Goal: Task Accomplishment & Management: Complete application form

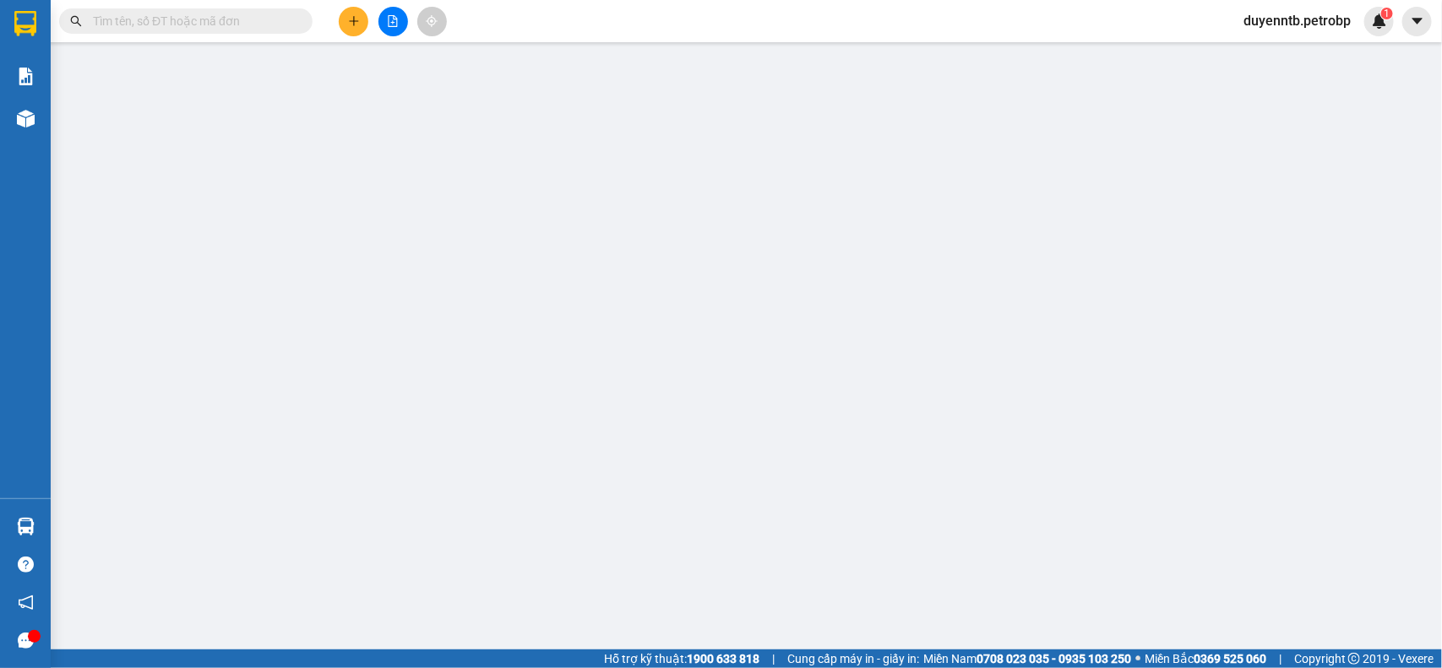
click at [1268, 18] on span "duyenntb.petrobp" at bounding box center [1297, 20] width 134 height 21
click at [1288, 56] on span "Đăng xuất" at bounding box center [1303, 52] width 101 height 19
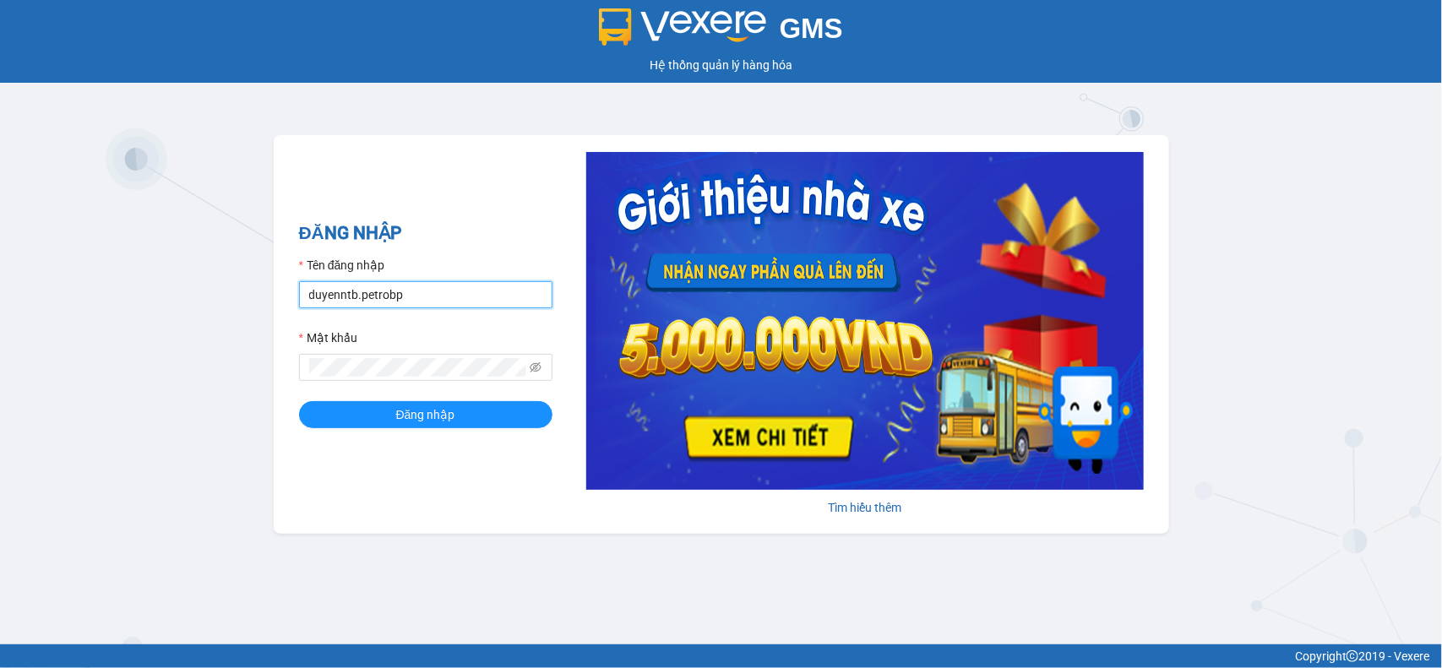
click at [363, 288] on input "duyenntb.petrobp" at bounding box center [425, 294] width 253 height 27
type input "uyenntt.petrobp"
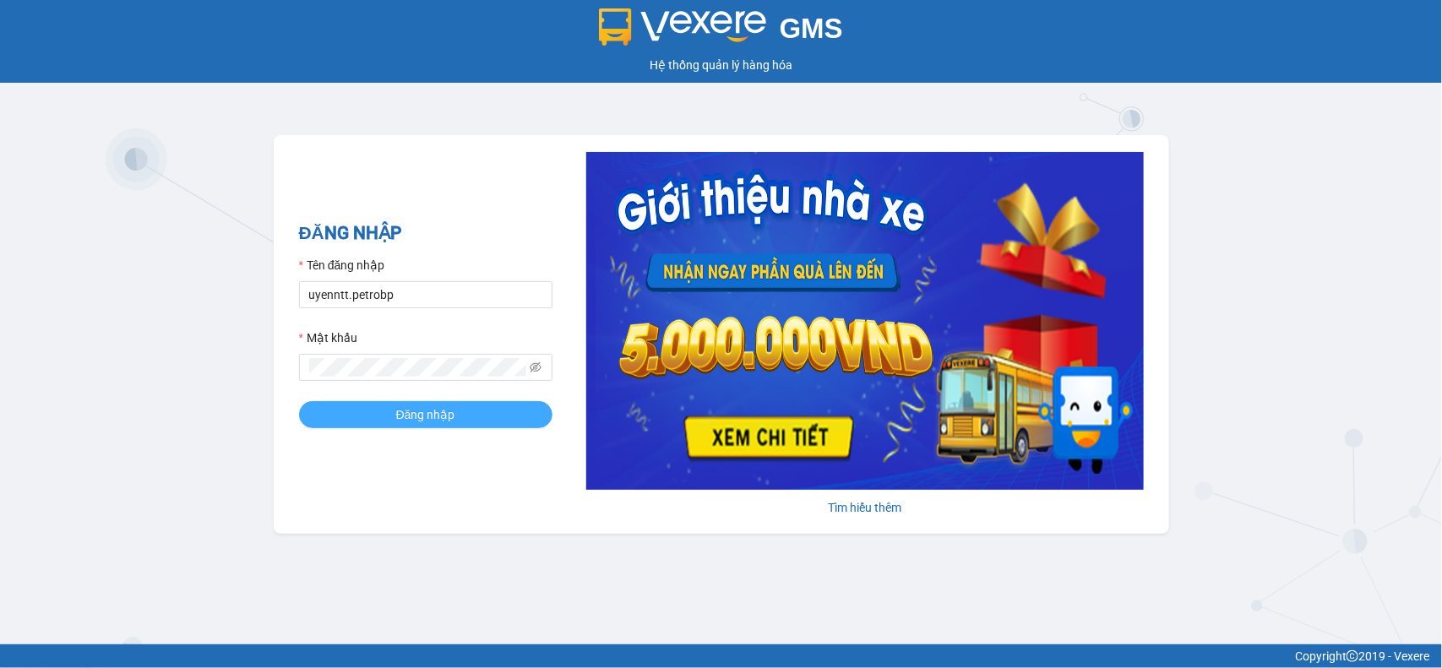
click at [462, 408] on button "Đăng nhập" at bounding box center [425, 414] width 253 height 27
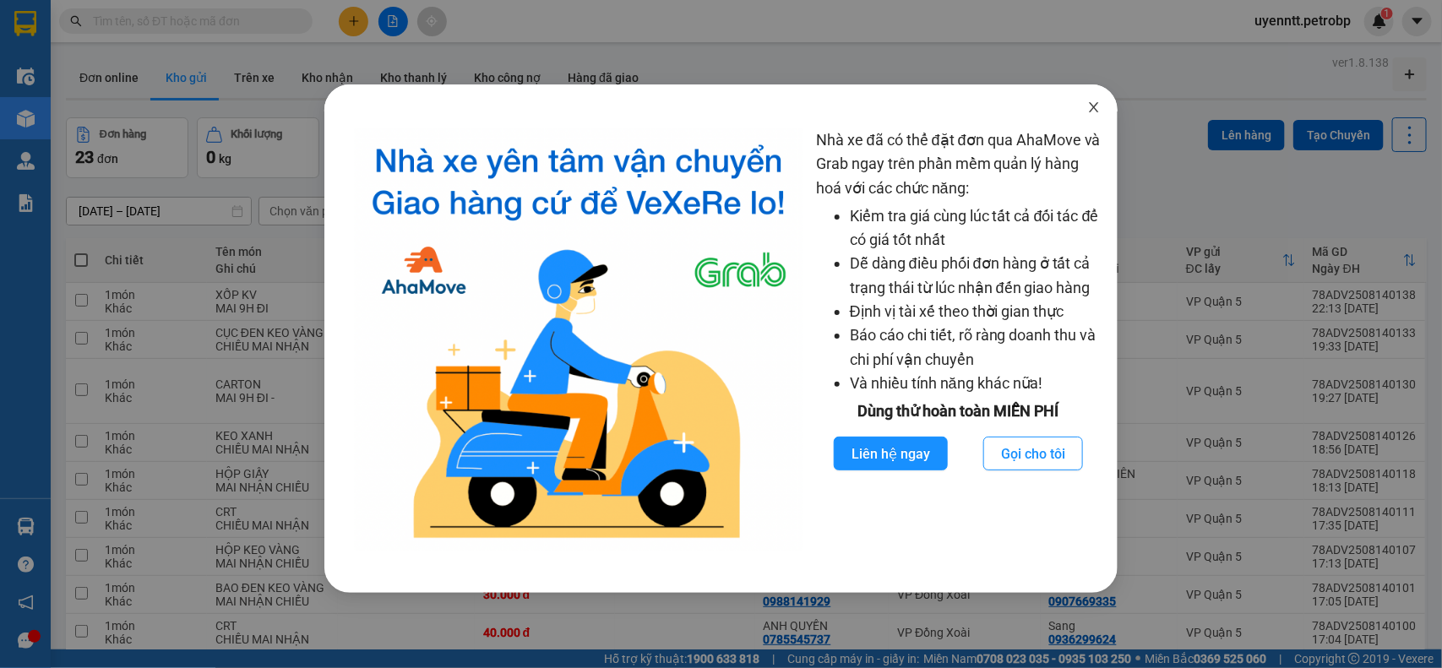
click at [1091, 114] on icon "close" at bounding box center [1094, 108] width 14 height 14
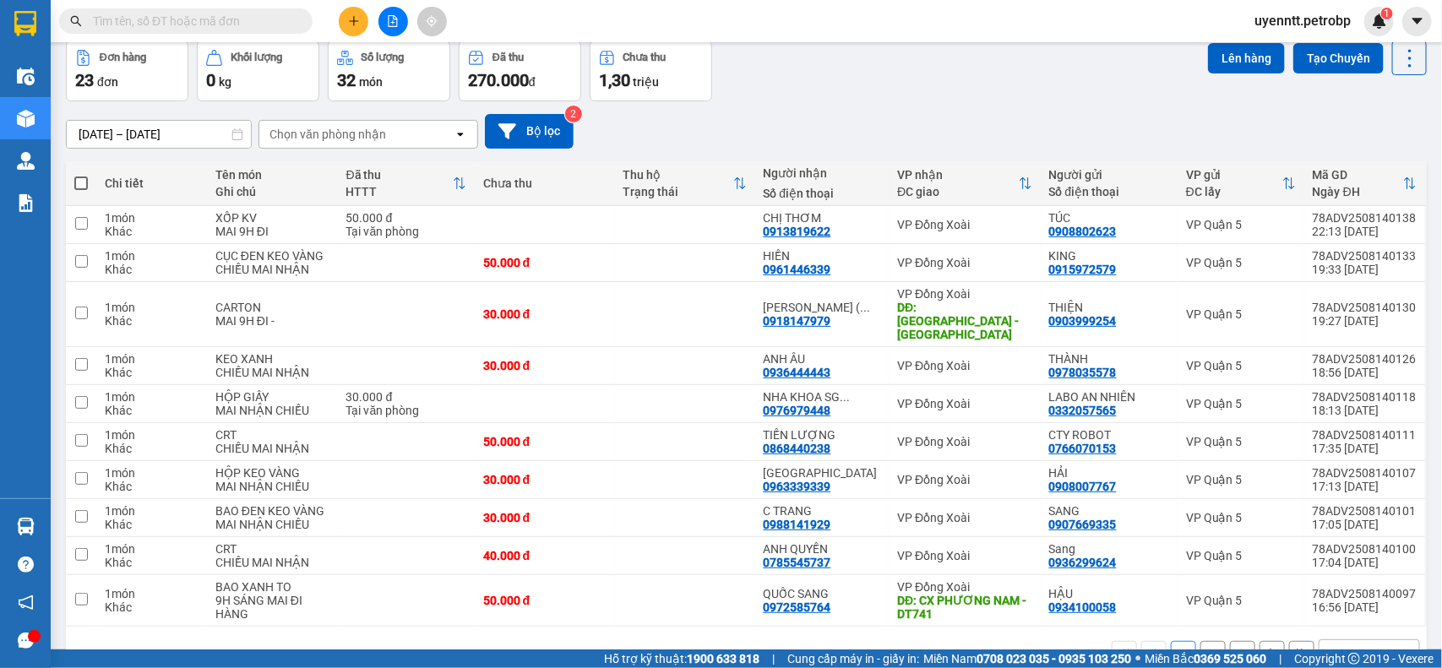
scroll to position [112, 0]
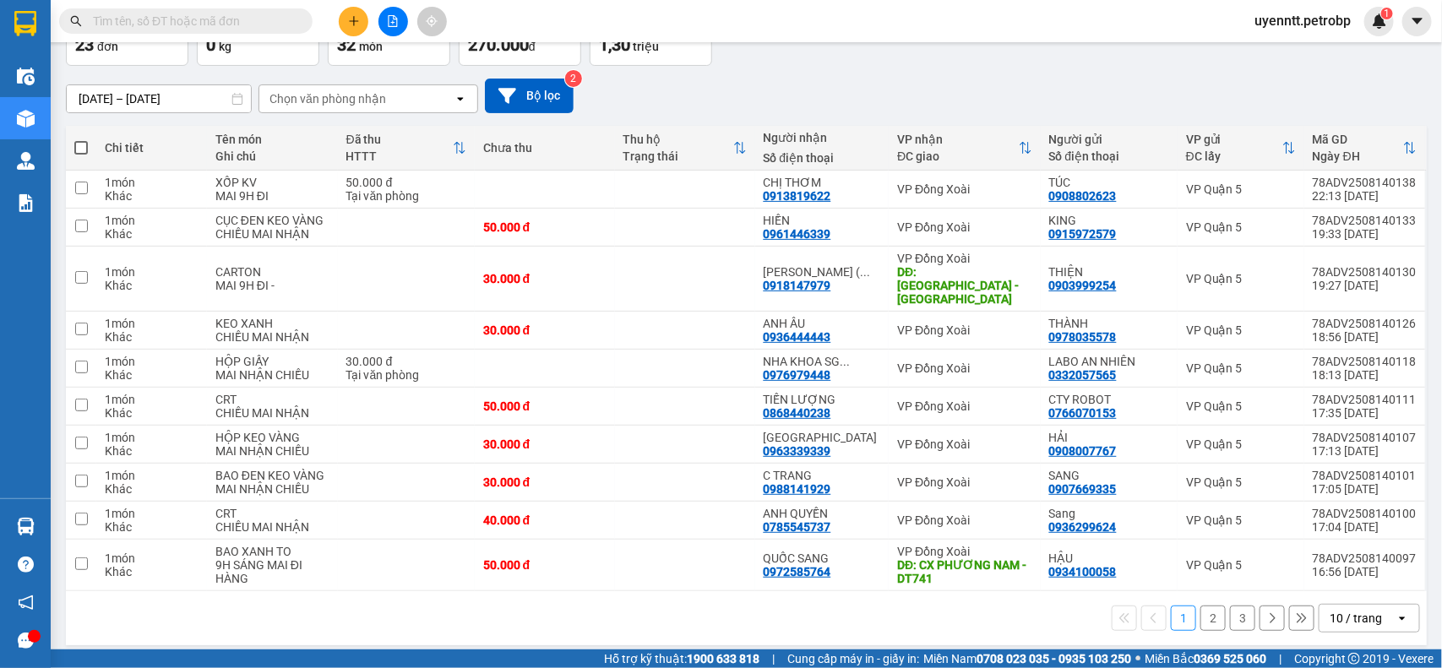
click at [1356, 605] on div "10 / trang" at bounding box center [1357, 618] width 76 height 27
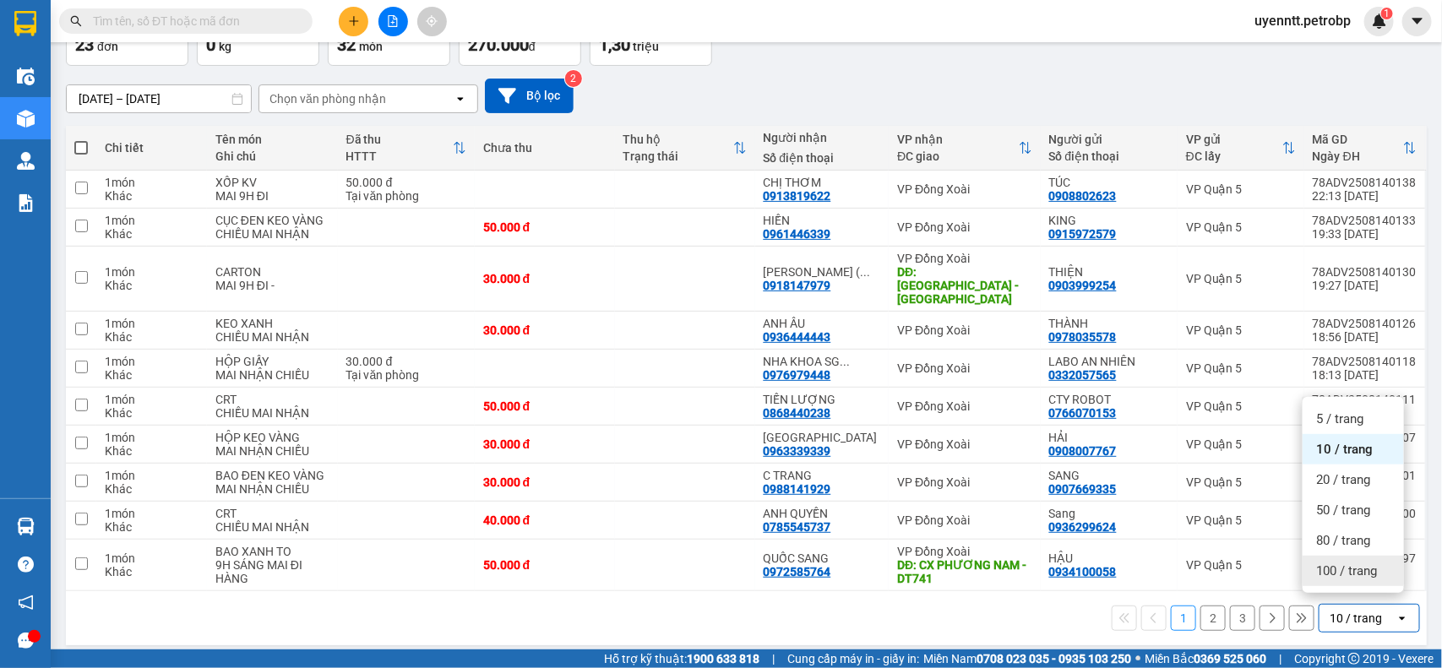
click at [1360, 567] on span "100 / trang" at bounding box center [1346, 571] width 61 height 17
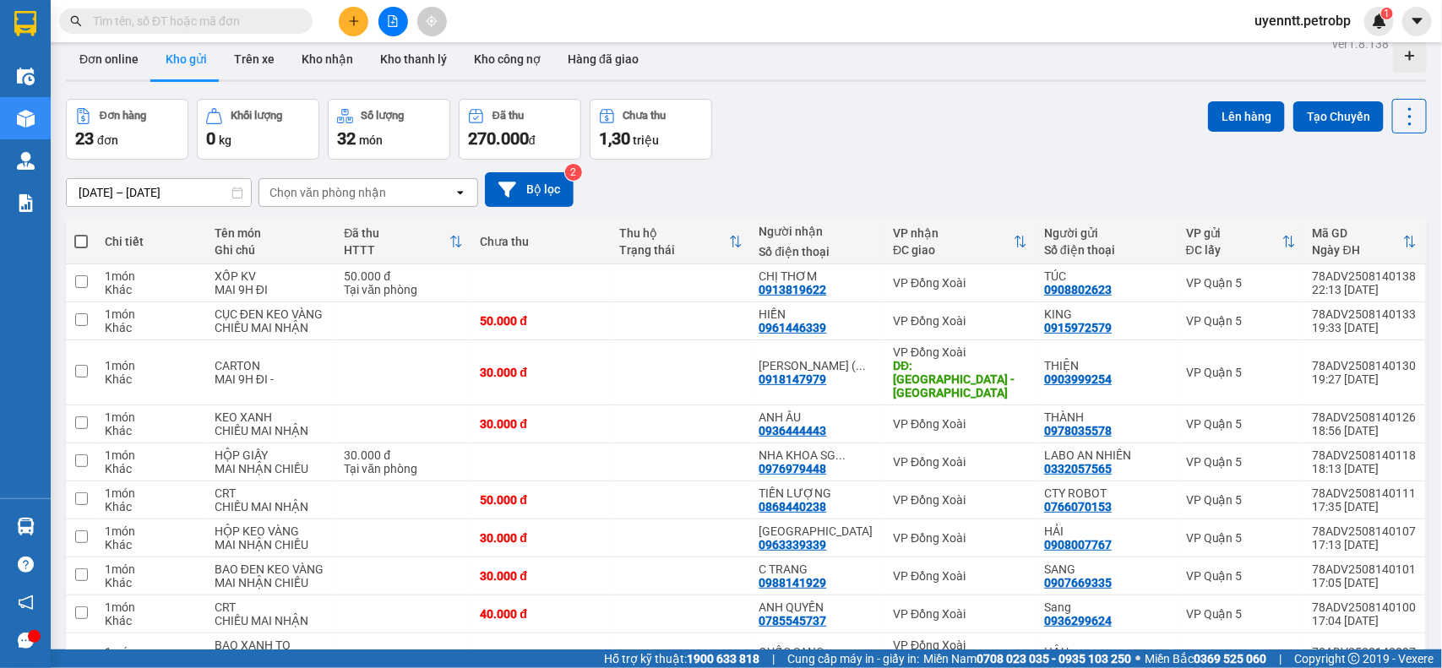
scroll to position [0, 0]
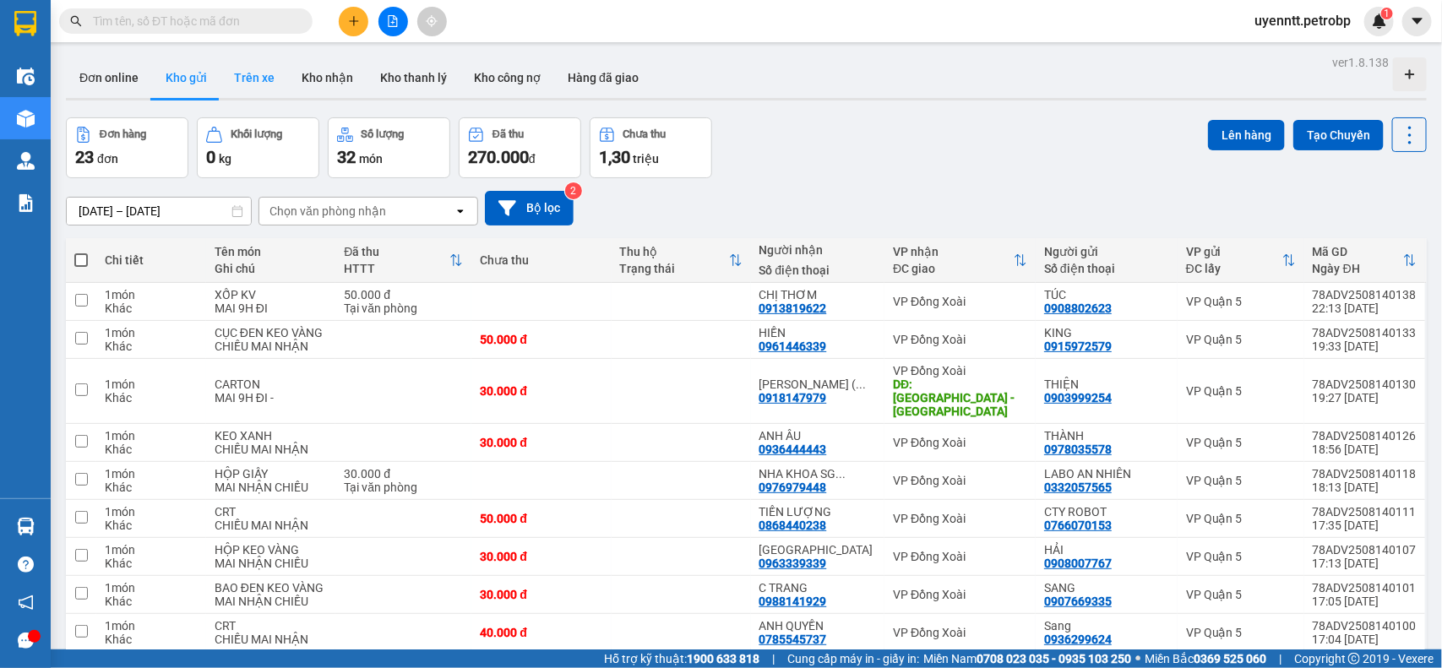
click at [258, 73] on button "Trên xe" at bounding box center [254, 77] width 68 height 41
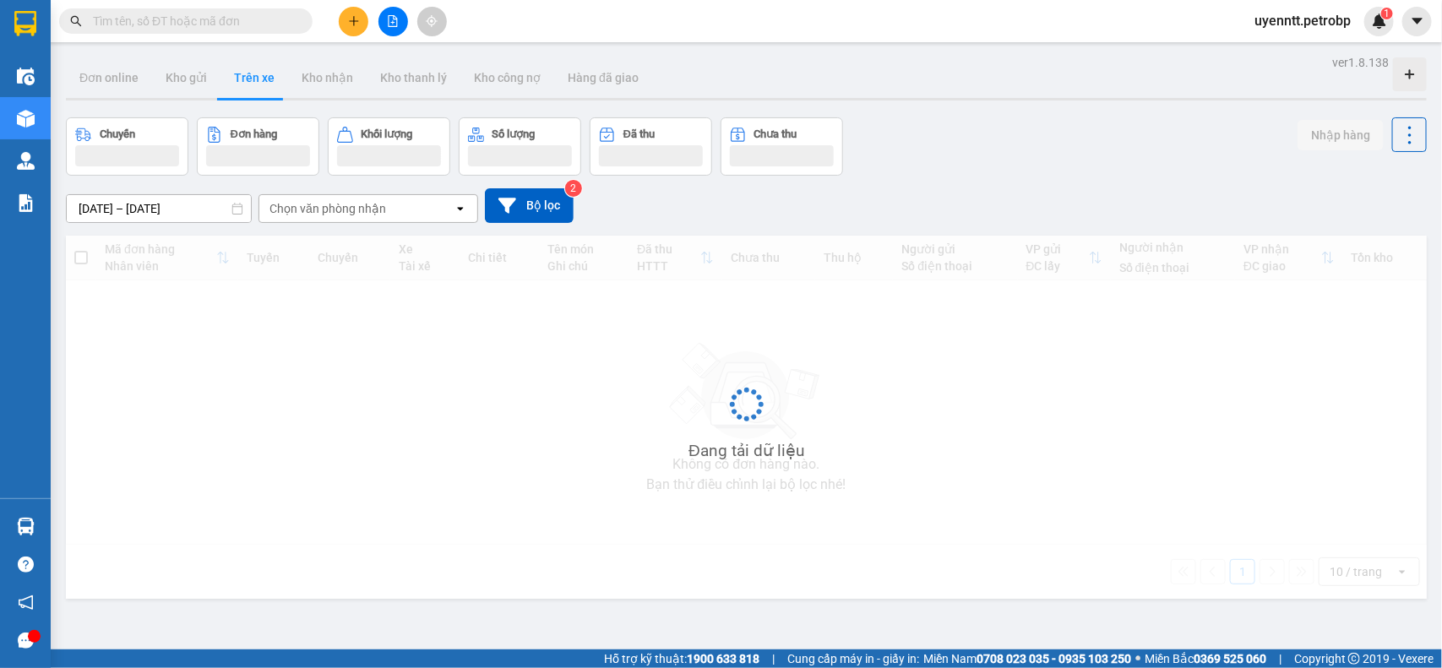
click at [370, 209] on div "Chọn văn phòng nhận" at bounding box center [327, 208] width 117 height 17
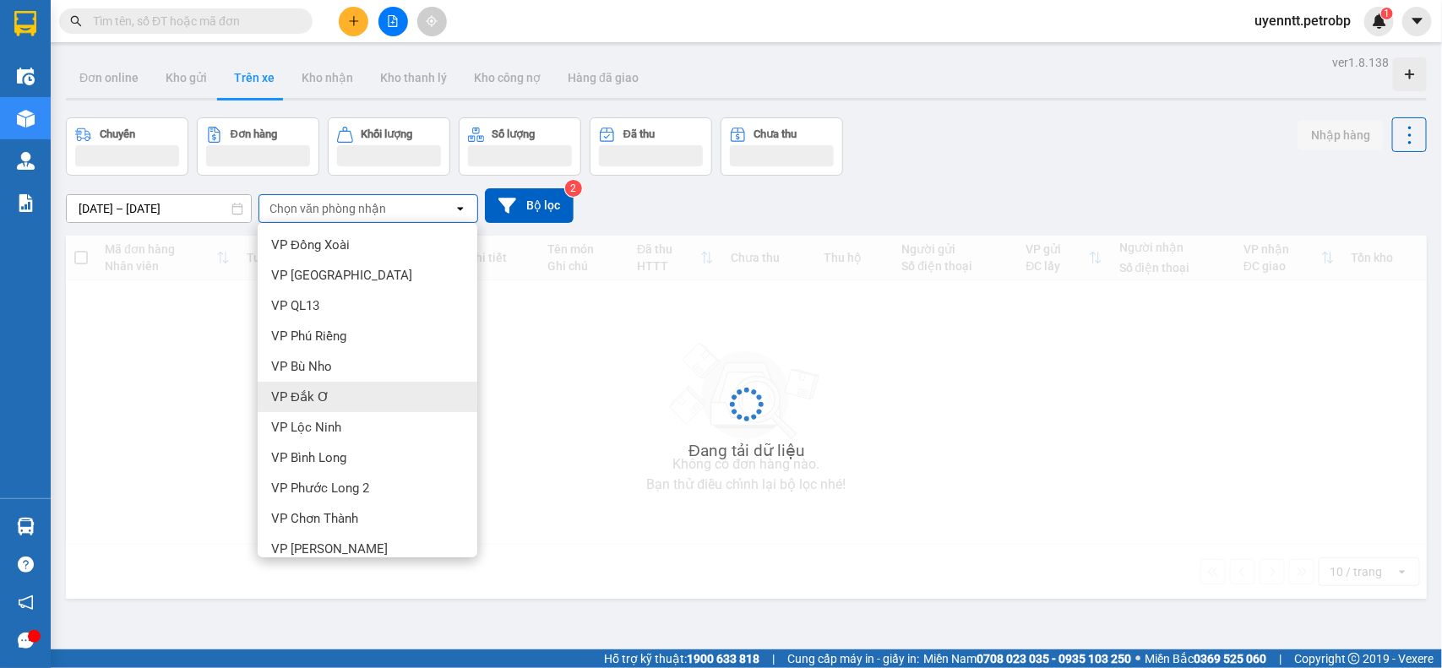
type input "5"
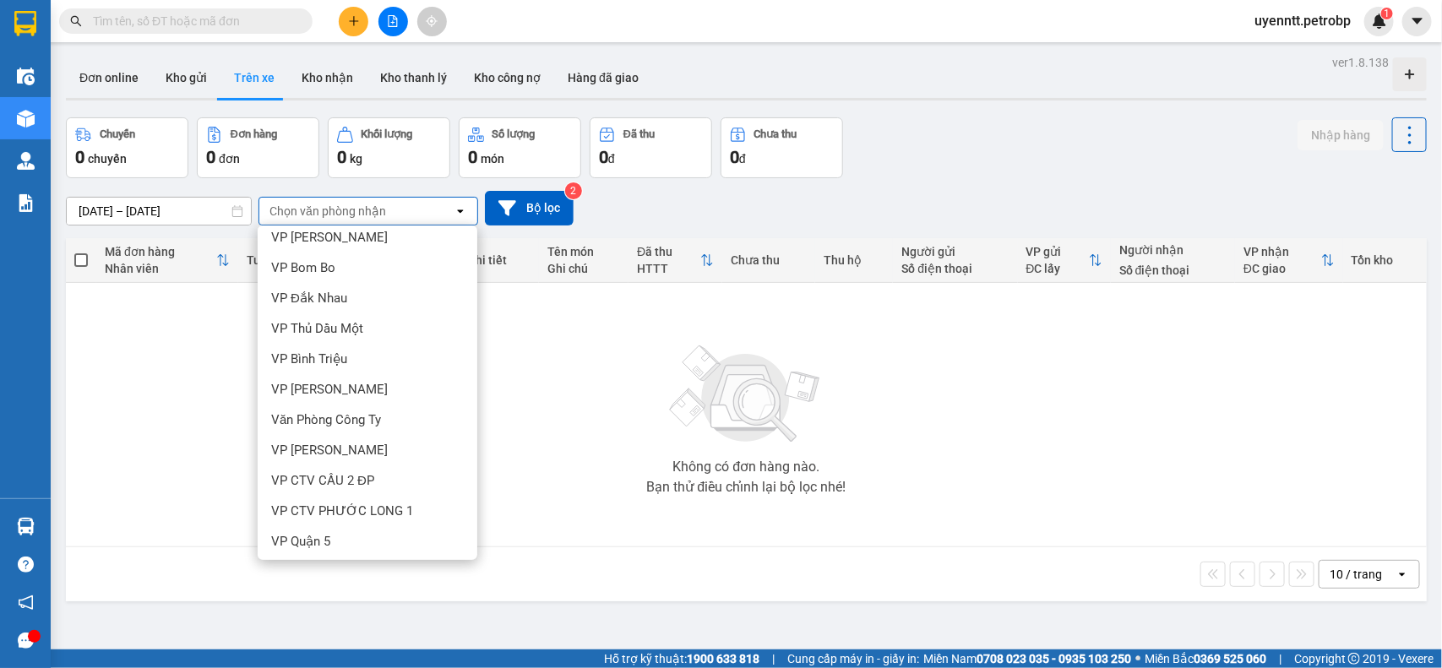
scroll to position [378, 0]
click at [339, 475] on div "VP Quận 5" at bounding box center [368, 478] width 220 height 30
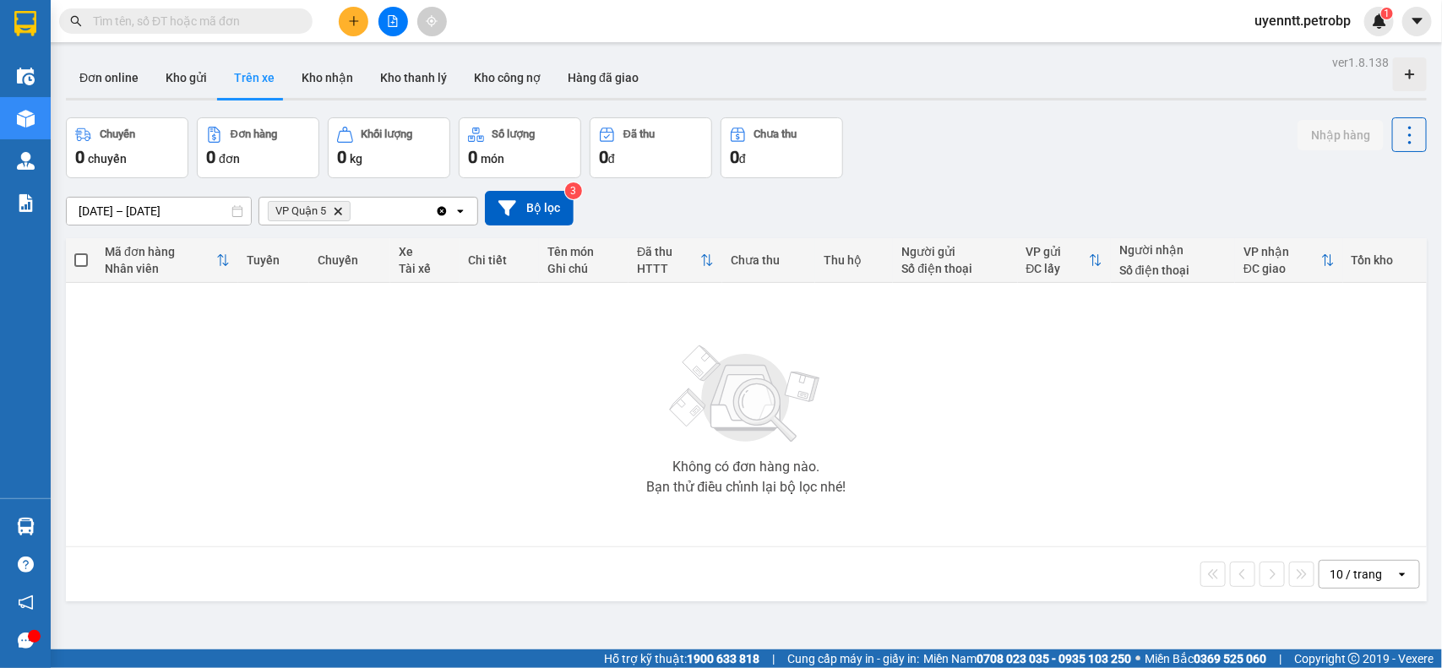
click at [110, 214] on input "[DATE] – [DATE]" at bounding box center [159, 211] width 184 height 27
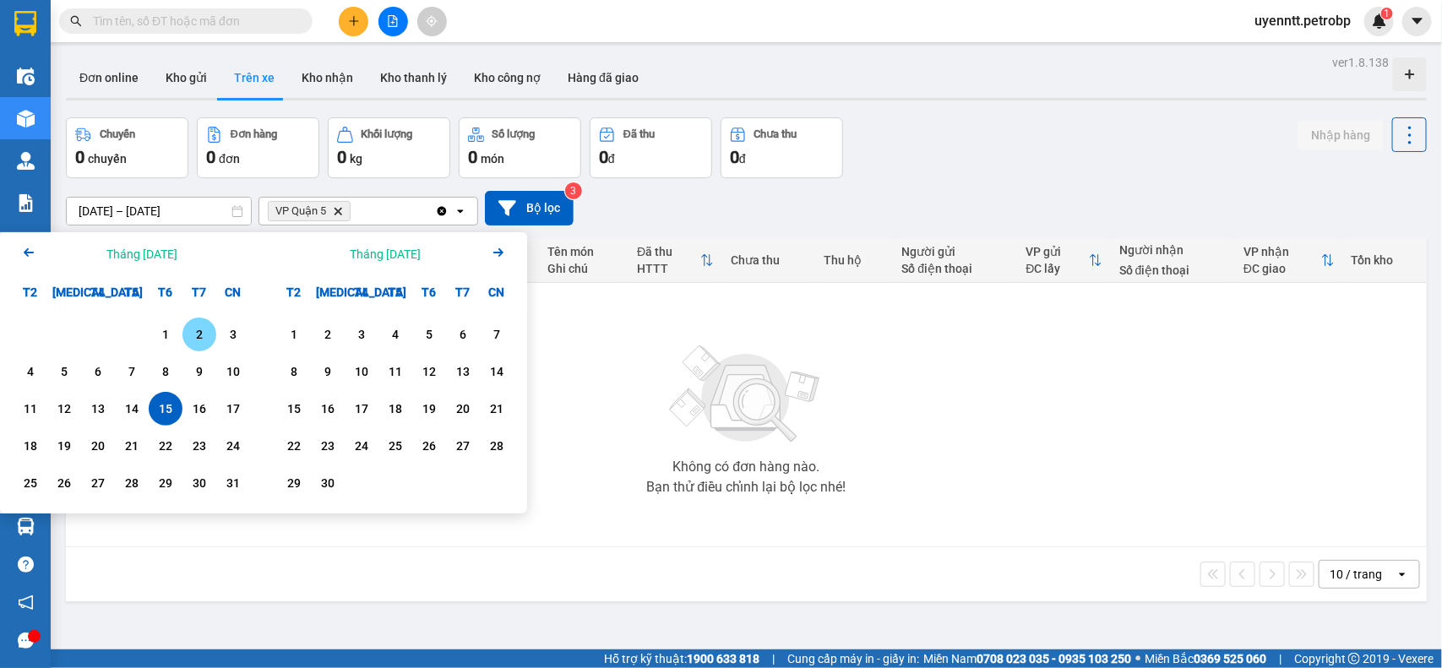
click at [182, 334] on div "2" at bounding box center [199, 335] width 34 height 34
click at [162, 332] on div "1" at bounding box center [166, 334] width 24 height 20
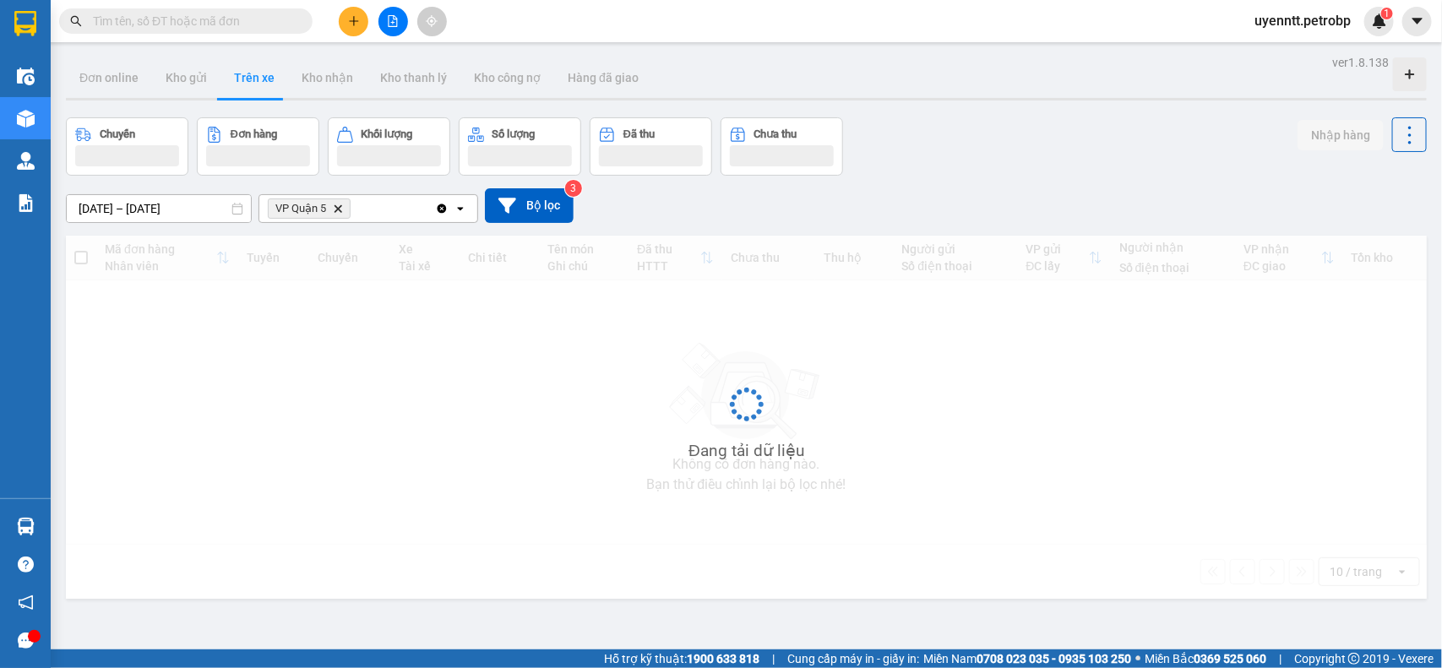
click at [153, 209] on input "[DATE] – [DATE]" at bounding box center [159, 208] width 184 height 27
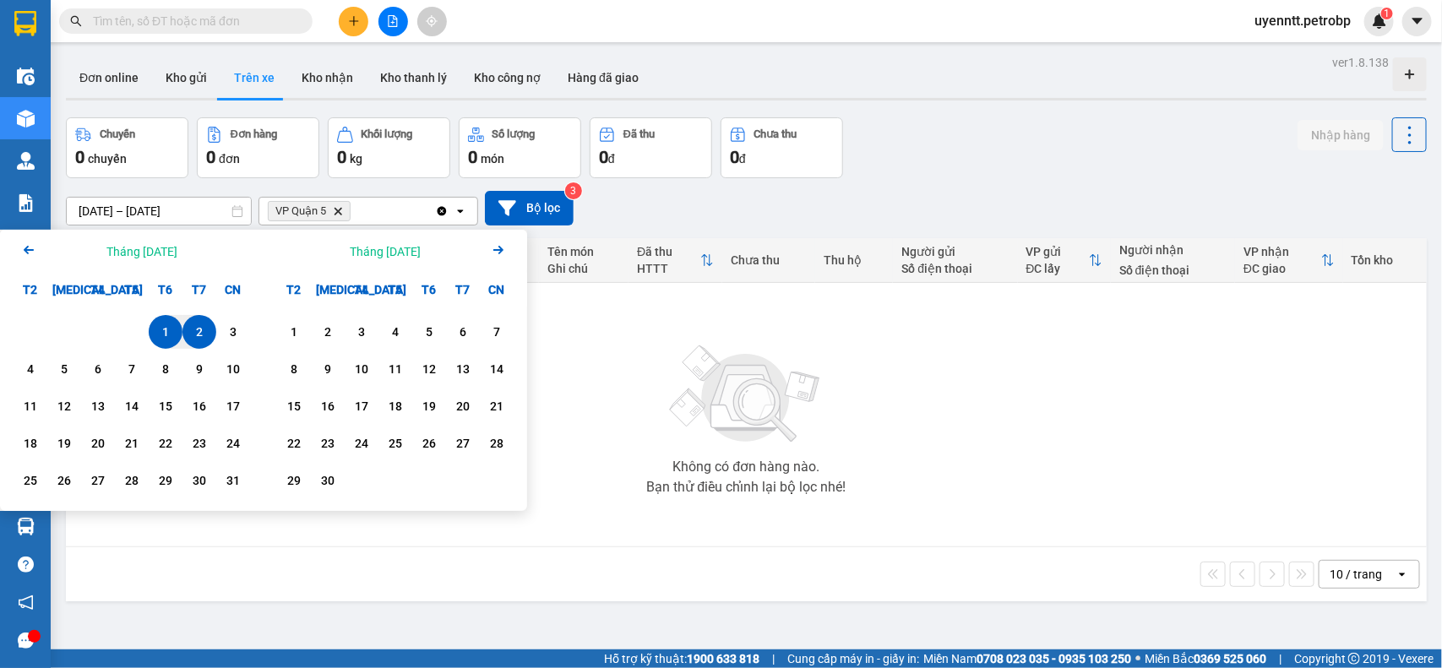
click at [162, 340] on div "1" at bounding box center [166, 332] width 24 height 20
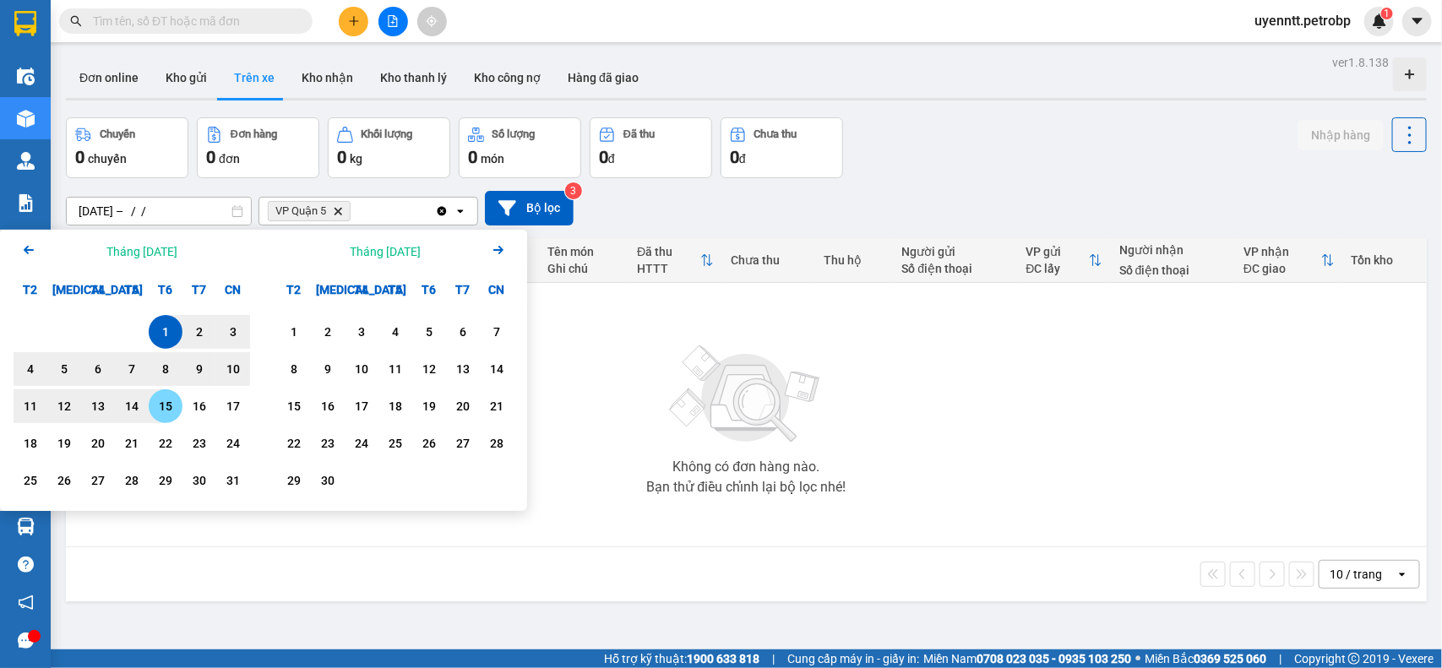
click at [159, 410] on div "15" at bounding box center [166, 406] width 24 height 20
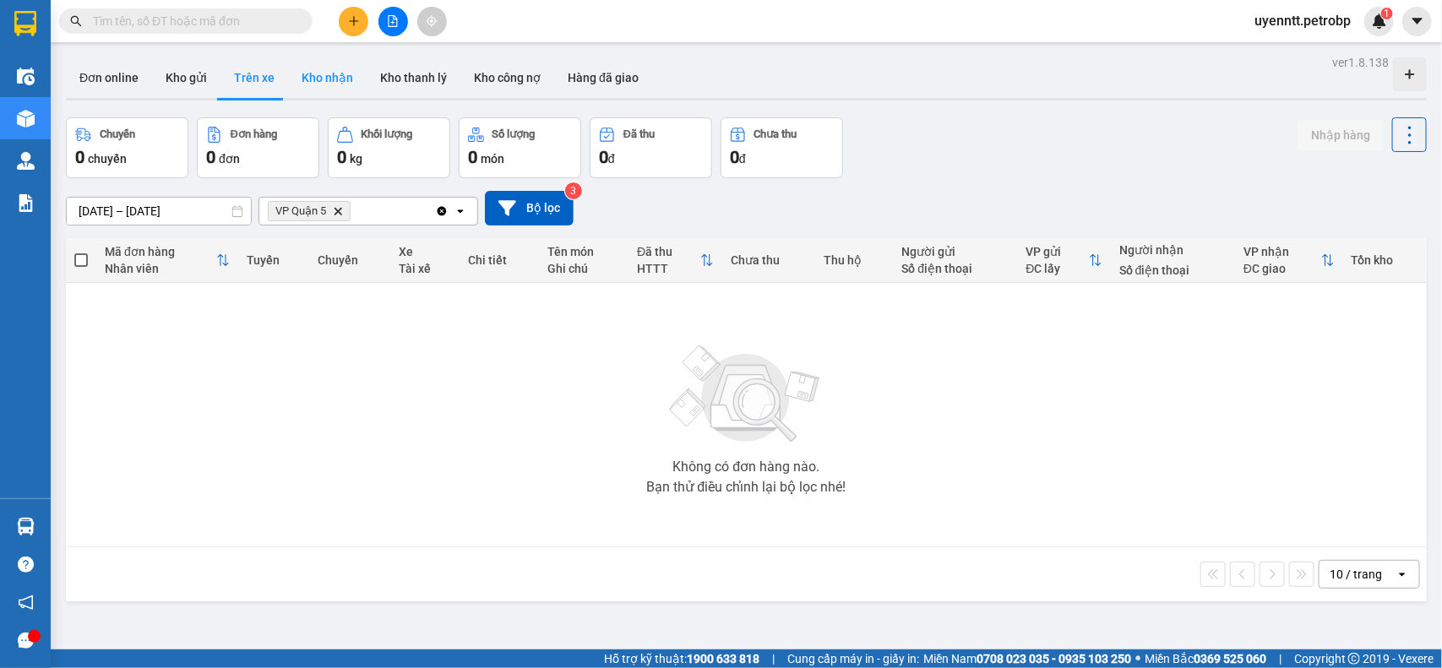
click at [305, 82] on button "Kho nhận" at bounding box center [327, 77] width 79 height 41
type input "[DATE] – [DATE]"
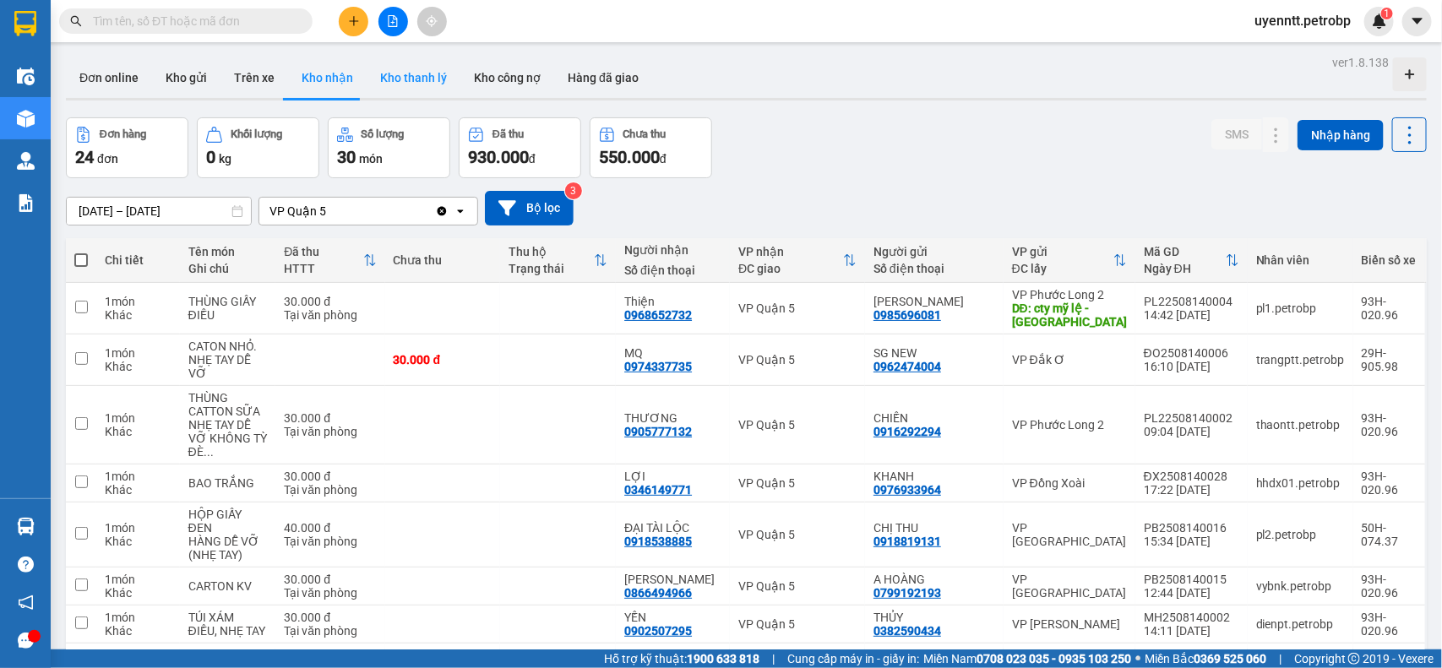
click at [382, 79] on button "Kho thanh lý" at bounding box center [414, 77] width 94 height 41
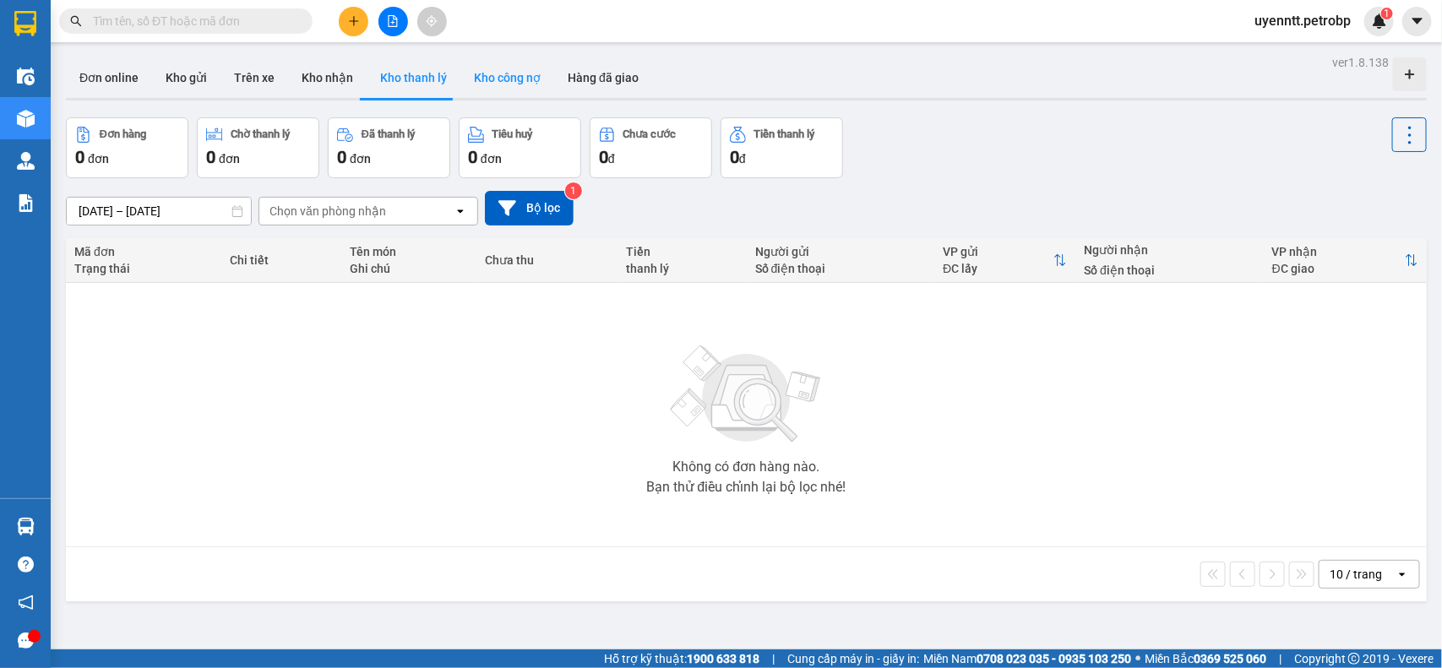
click at [488, 73] on button "Kho công nợ" at bounding box center [507, 77] width 94 height 41
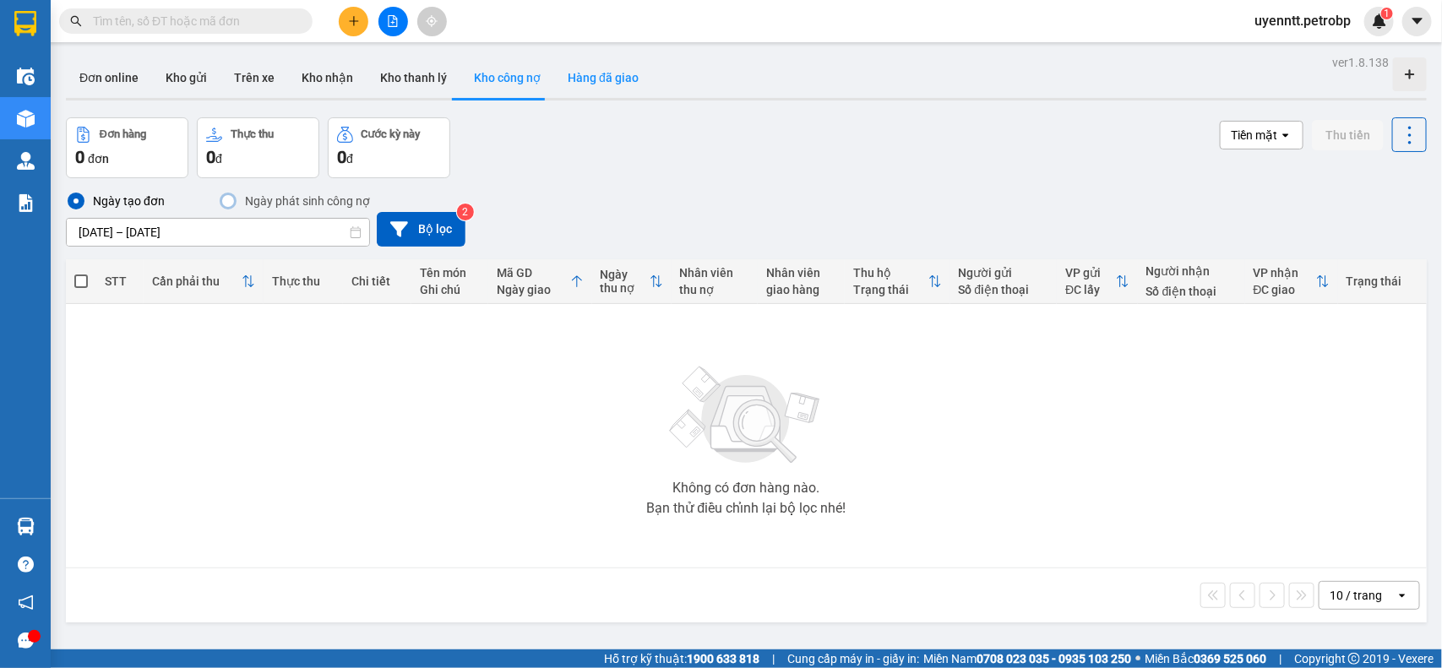
click at [596, 68] on button "Hàng đã giao" at bounding box center [603, 77] width 98 height 41
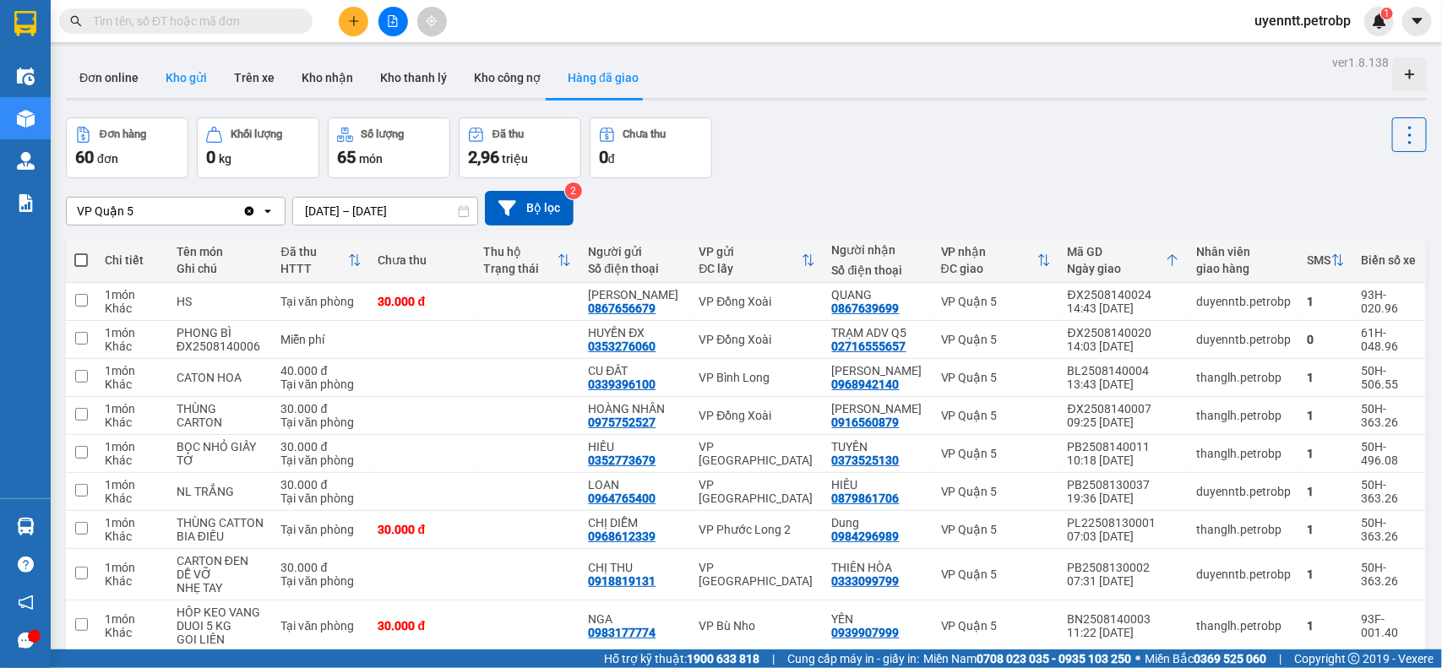
click at [190, 66] on button "Kho gửi" at bounding box center [186, 77] width 68 height 41
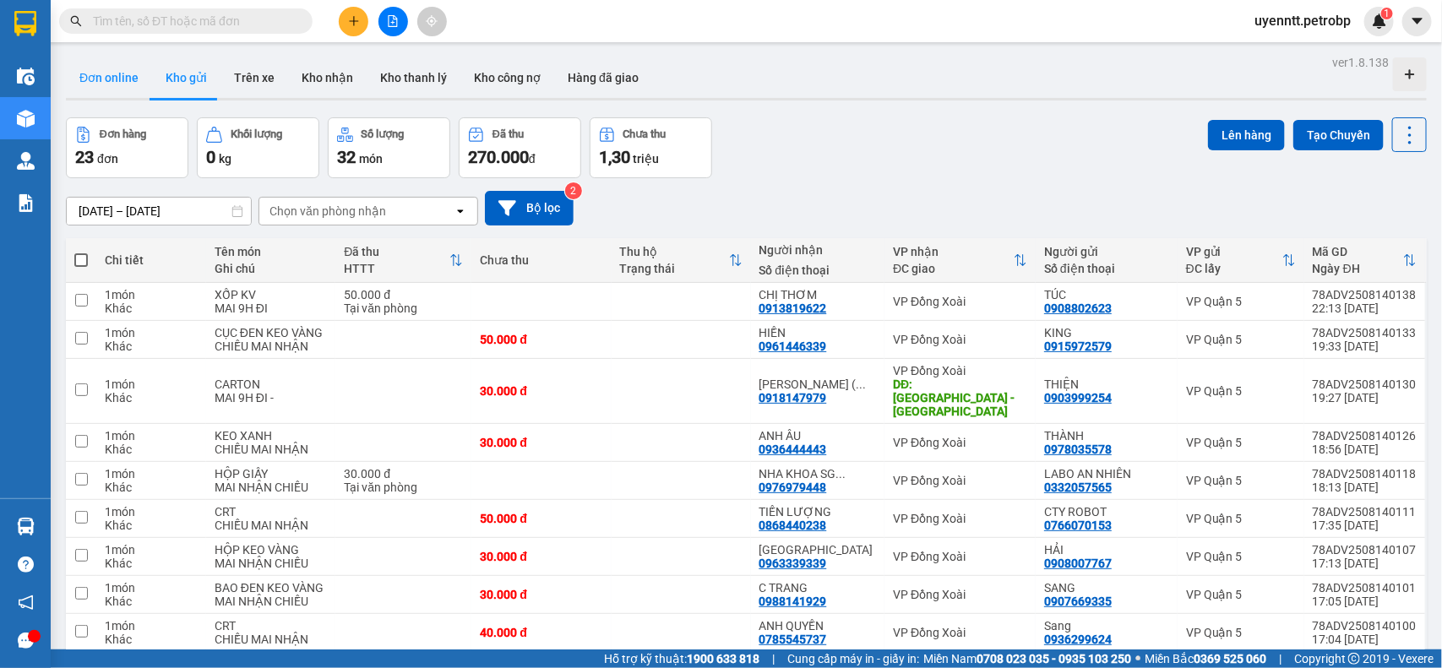
click at [142, 86] on button "Đơn online" at bounding box center [109, 77] width 86 height 41
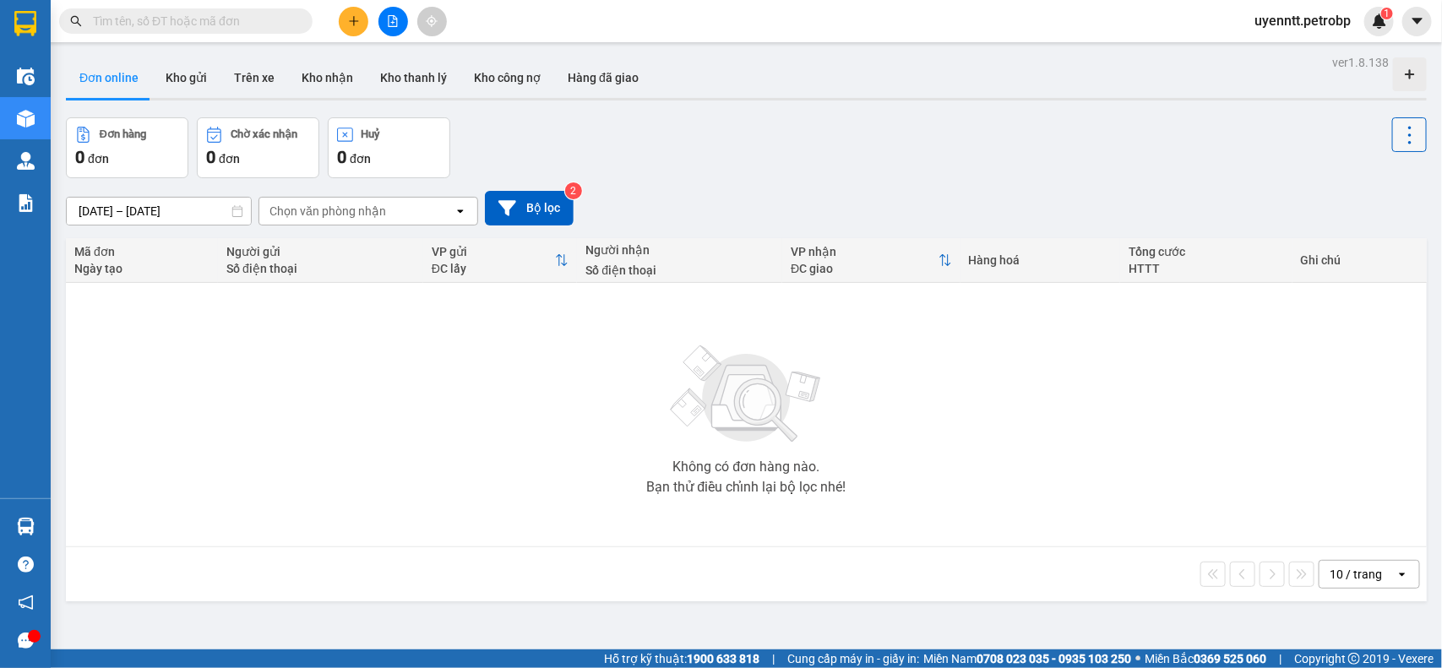
click at [1398, 137] on icon at bounding box center [1410, 135] width 24 height 24
click at [188, 76] on button "Kho gửi" at bounding box center [186, 77] width 68 height 41
type input "[DATE] – [DATE]"
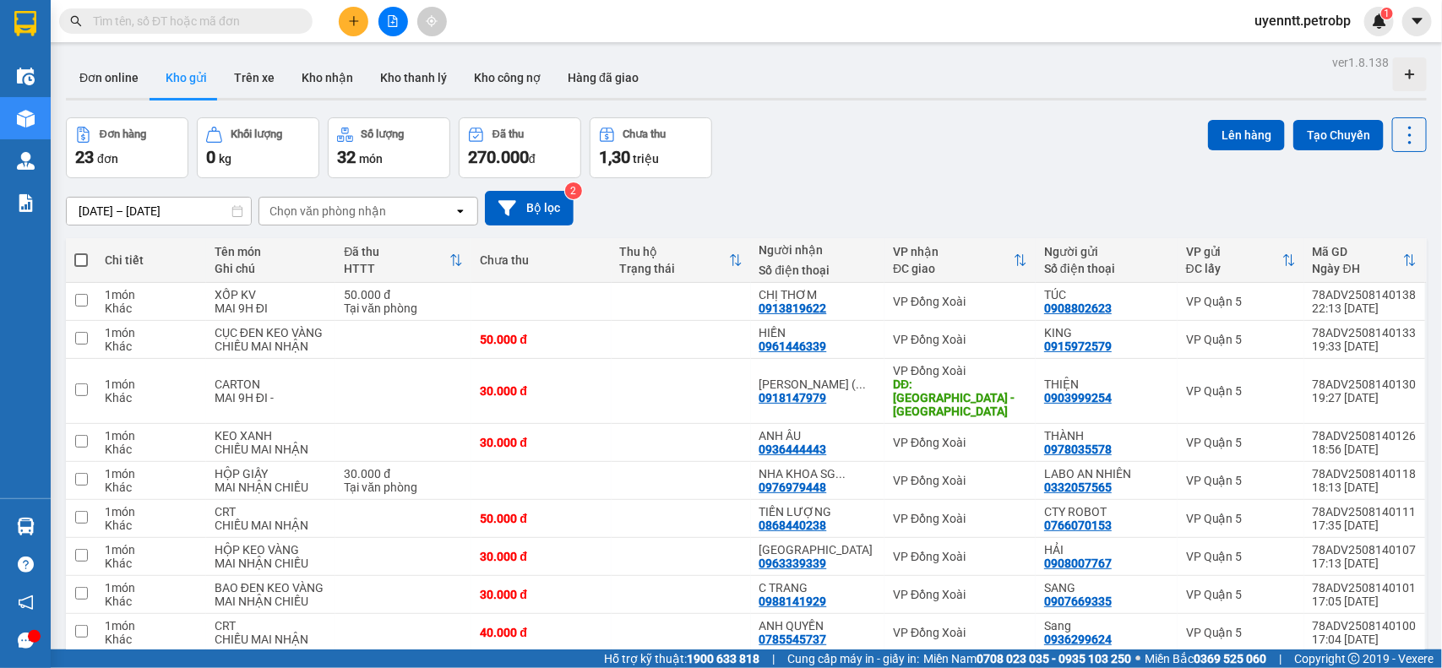
click at [171, 26] on input "text" at bounding box center [192, 21] width 199 height 19
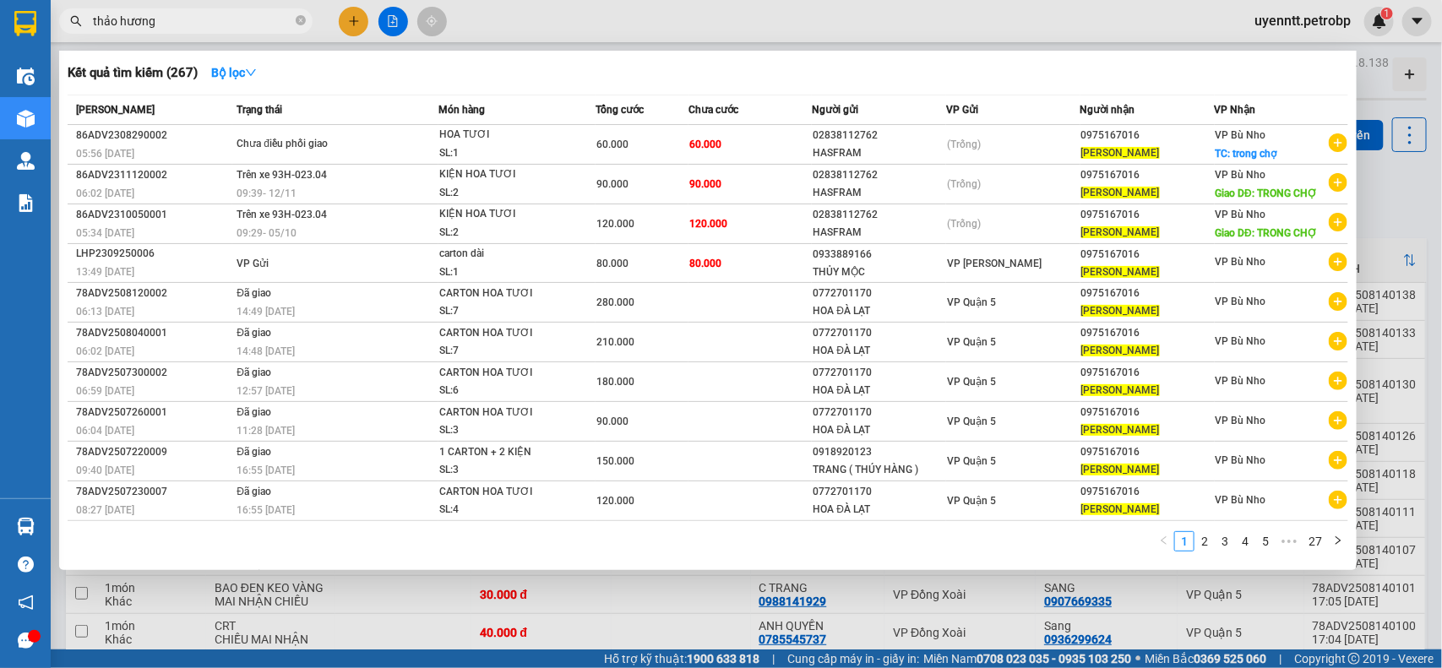
type input "thảo hương"
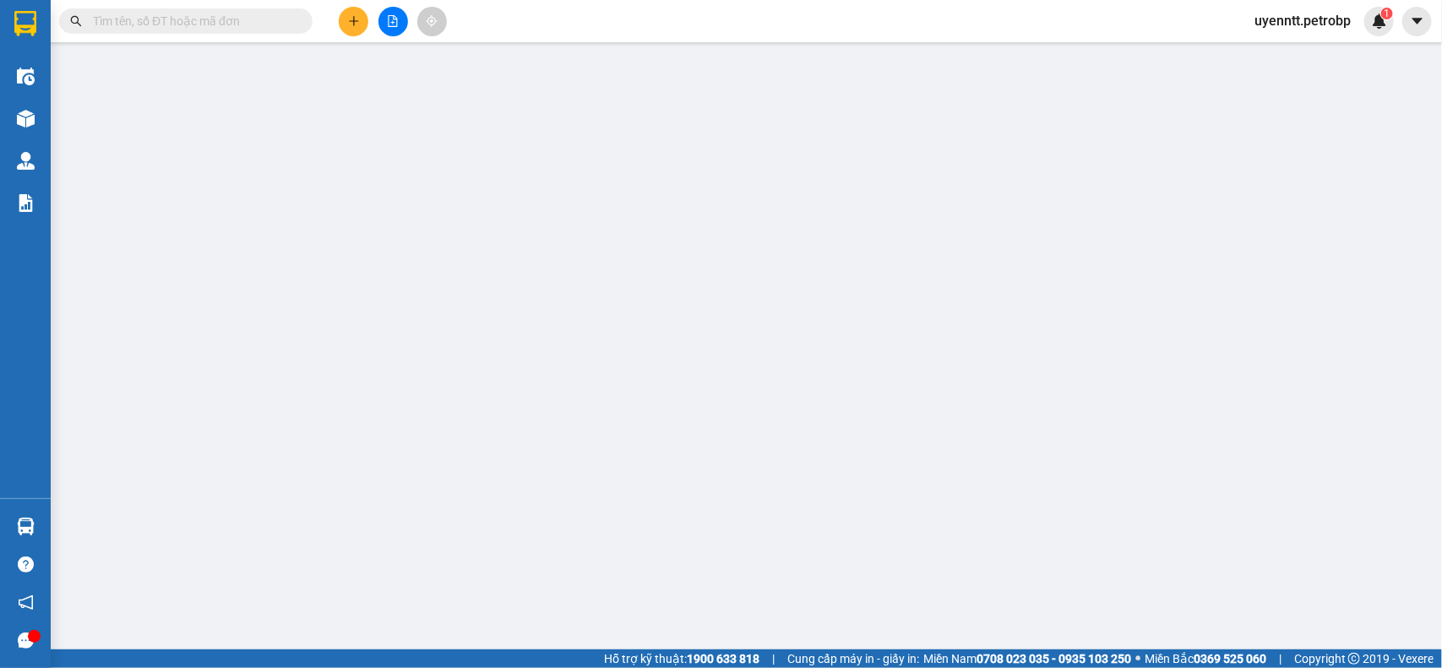
click at [349, 18] on icon "plus" at bounding box center [354, 21] width 12 height 12
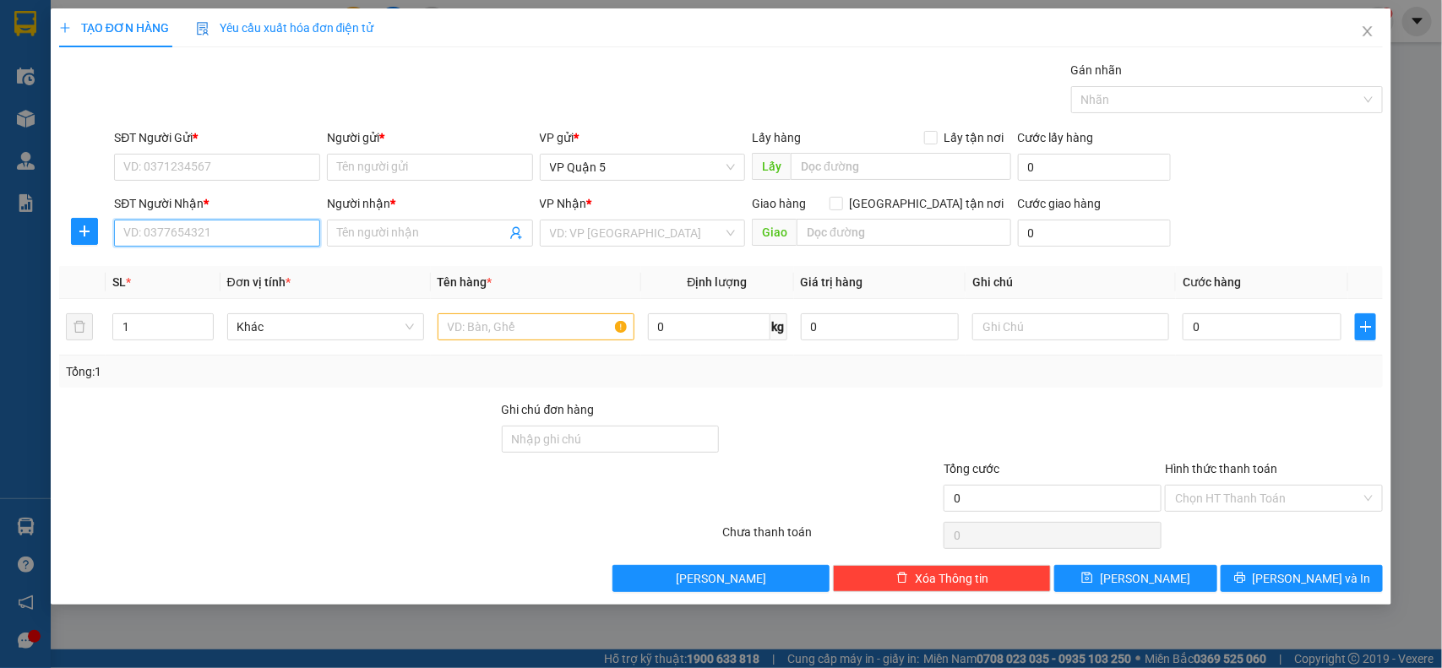
click at [198, 224] on input "SĐT Người Nhận *" at bounding box center [217, 233] width 206 height 27
click at [237, 264] on div "0915715793 - A & A" at bounding box center [217, 267] width 186 height 19
type input "0915715793"
type input "A & A"
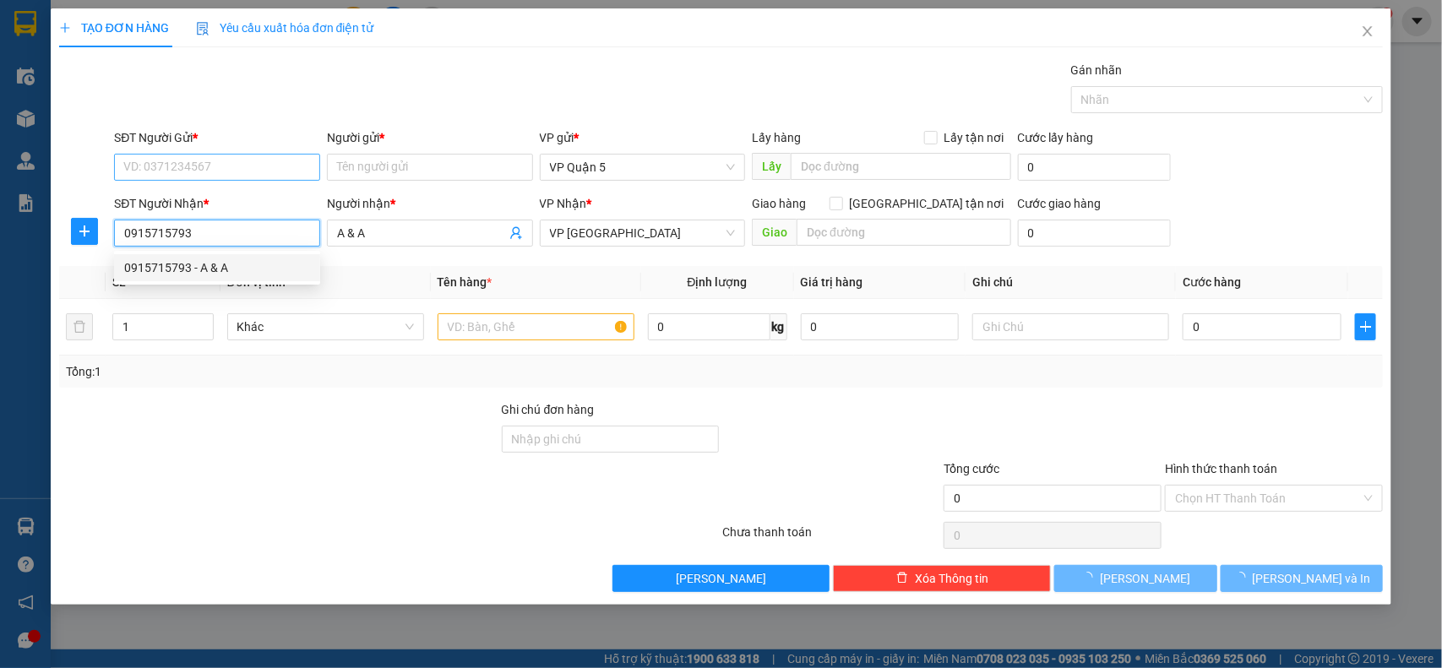
type input "0915715793"
click at [289, 154] on input "SĐT Người Gửi *" at bounding box center [217, 167] width 206 height 27
type input "30.000"
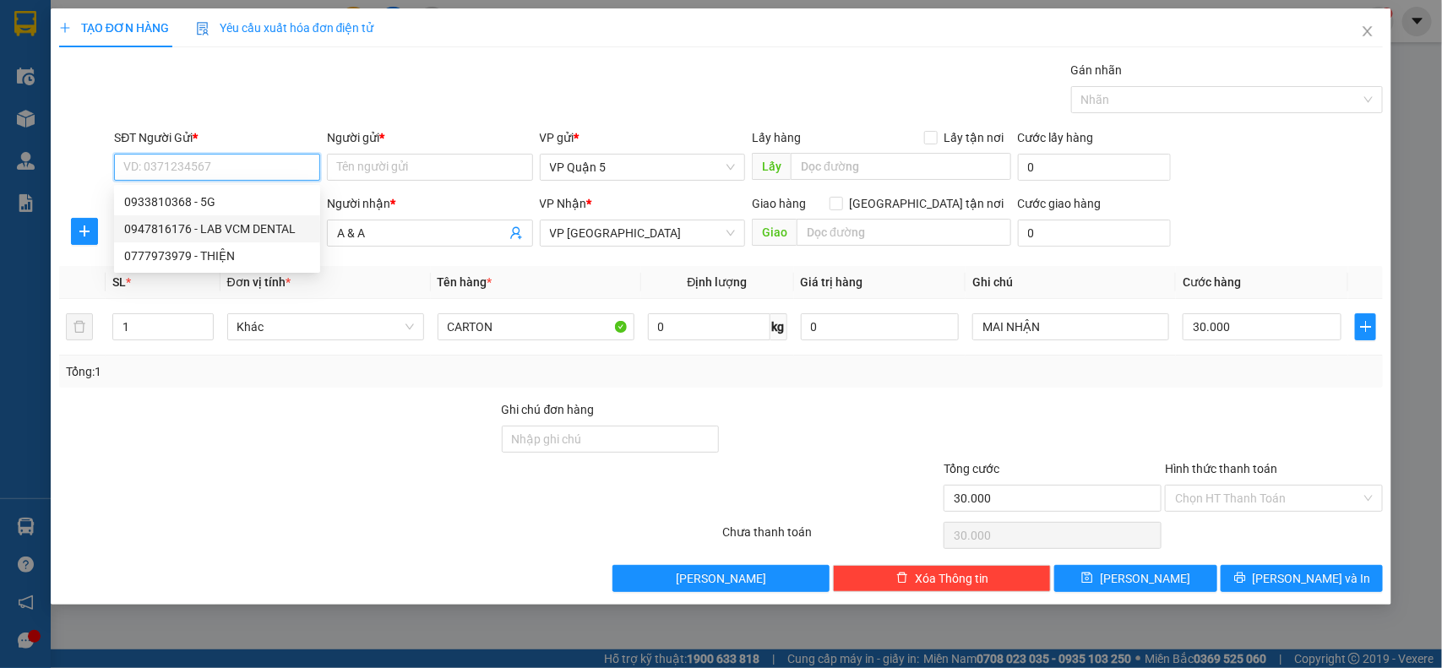
click at [247, 226] on div "0947816176 - LAB VCM DENTAL" at bounding box center [217, 229] width 186 height 19
type input "0947816176"
type input "LAB VCM DENTAL"
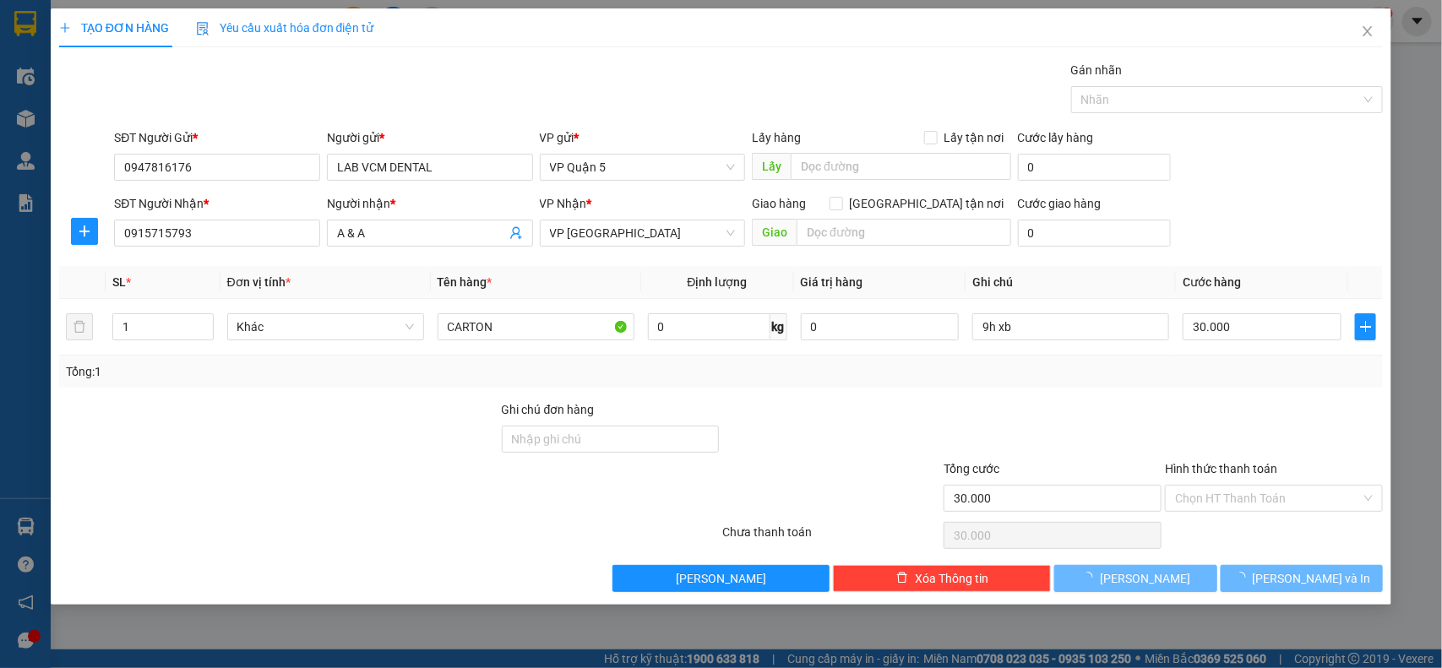
click at [419, 77] on div "Gói vận chuyển * Tiêu chuẩn Gán nhãn Nhãn" at bounding box center [748, 90] width 1275 height 59
click at [178, 530] on div at bounding box center [389, 536] width 664 height 34
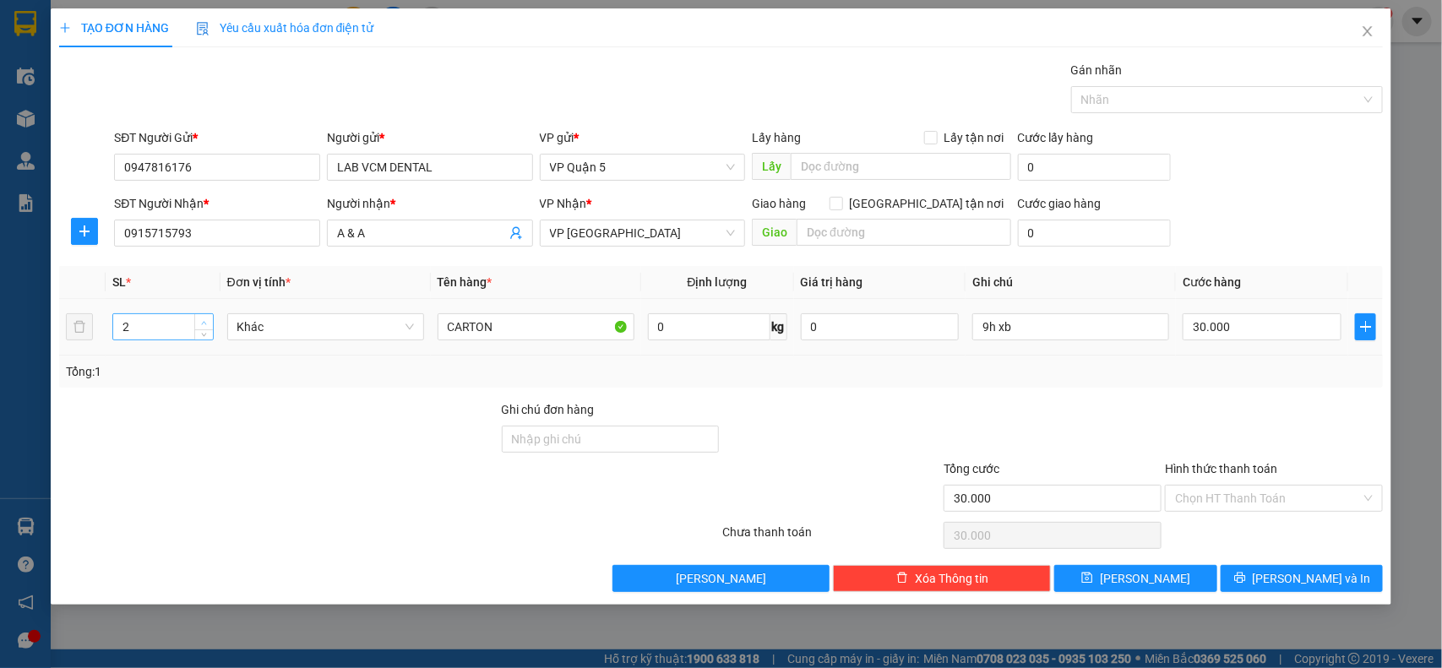
click at [204, 320] on icon "up" at bounding box center [204, 323] width 6 height 6
type input "1"
click at [209, 334] on span "Decrease Value" at bounding box center [203, 331] width 19 height 15
click at [1244, 560] on div "Transit Pickup Surcharge Ids Transit Deliver Surcharge Ids Transit Deliver Surc…" at bounding box center [721, 326] width 1324 height 531
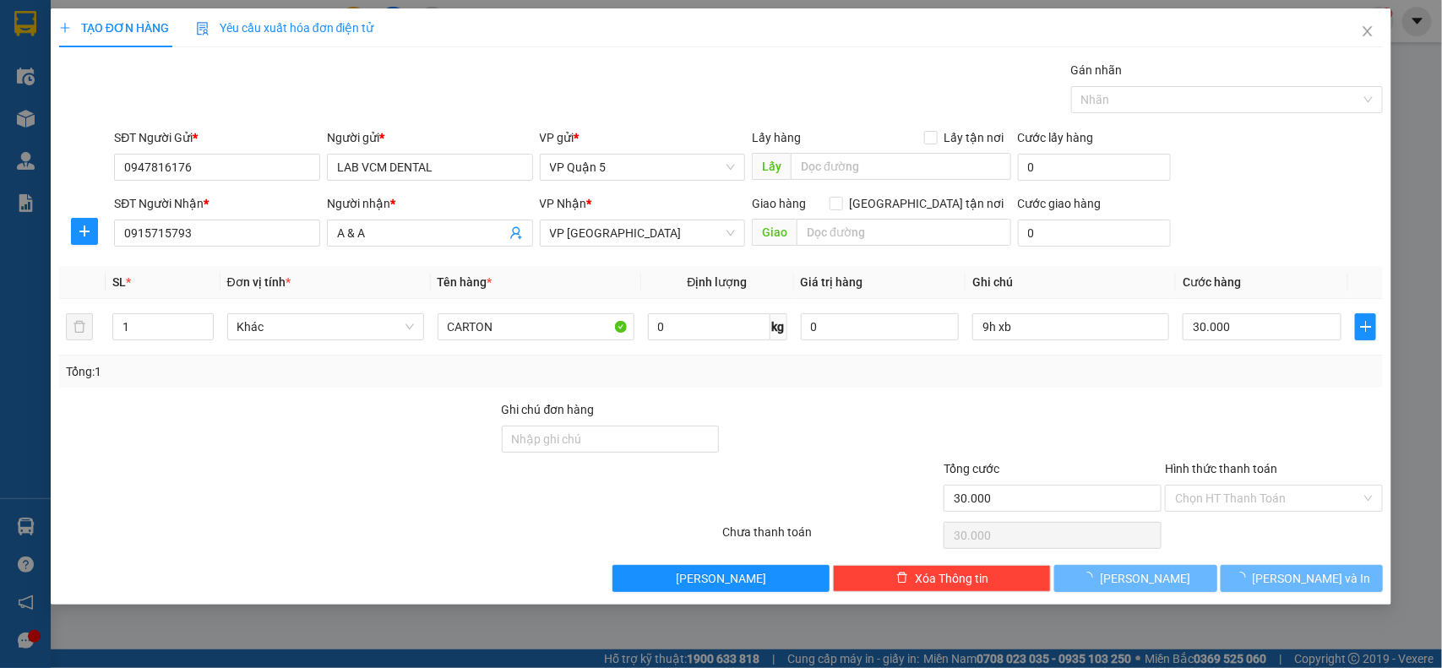
type input "0"
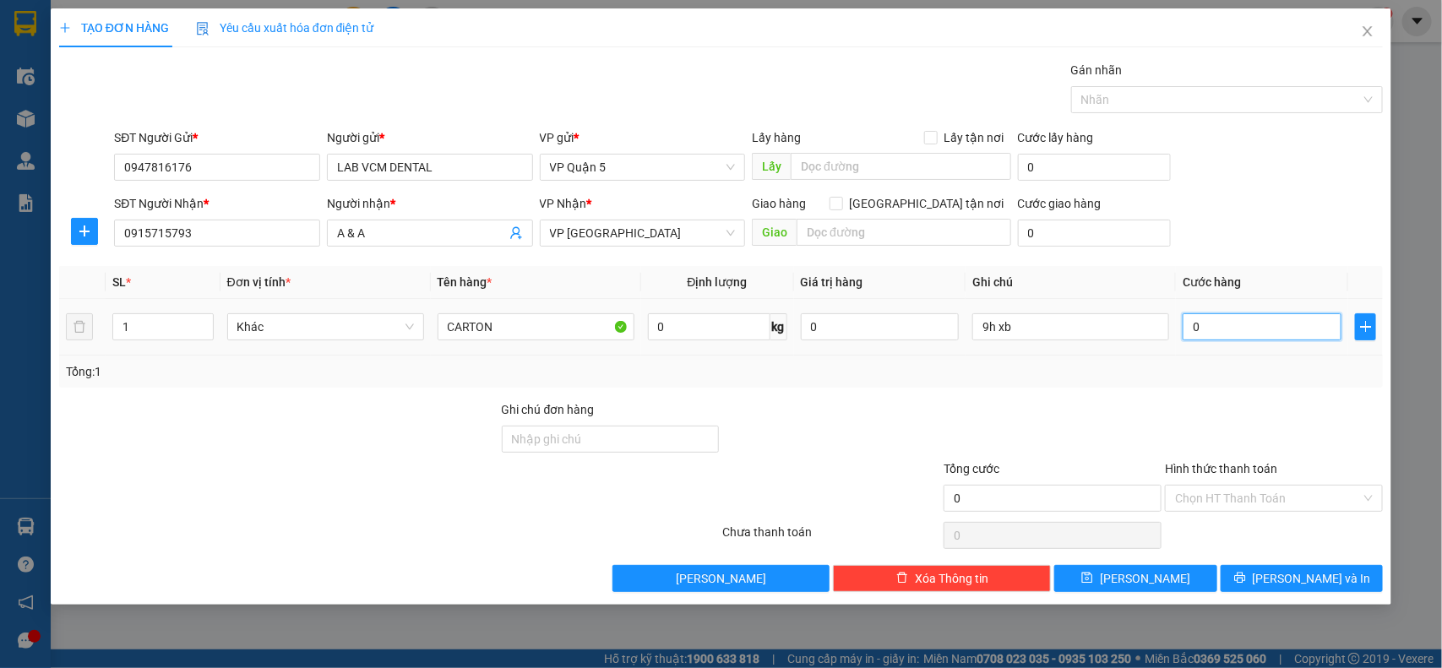
click at [1242, 321] on input "0" at bounding box center [1261, 326] width 159 height 27
type input "3"
type input "30"
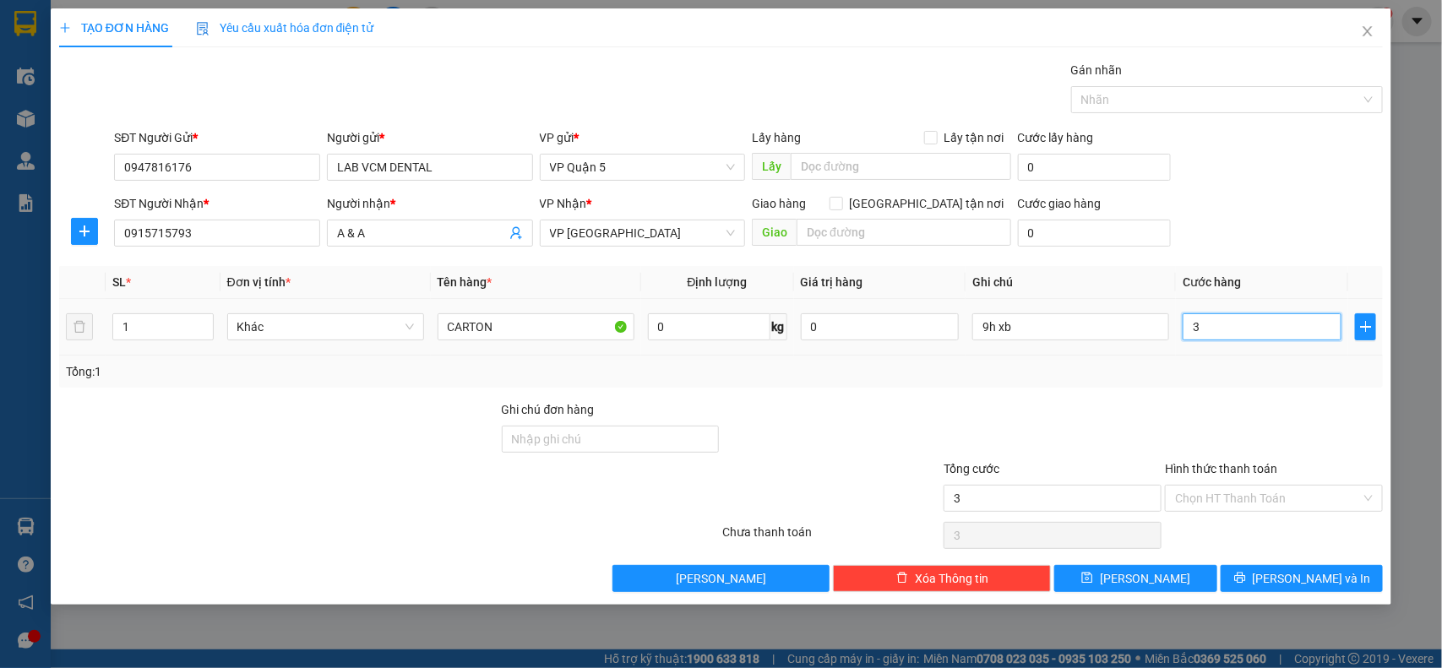
type input "30"
type input "30.000"
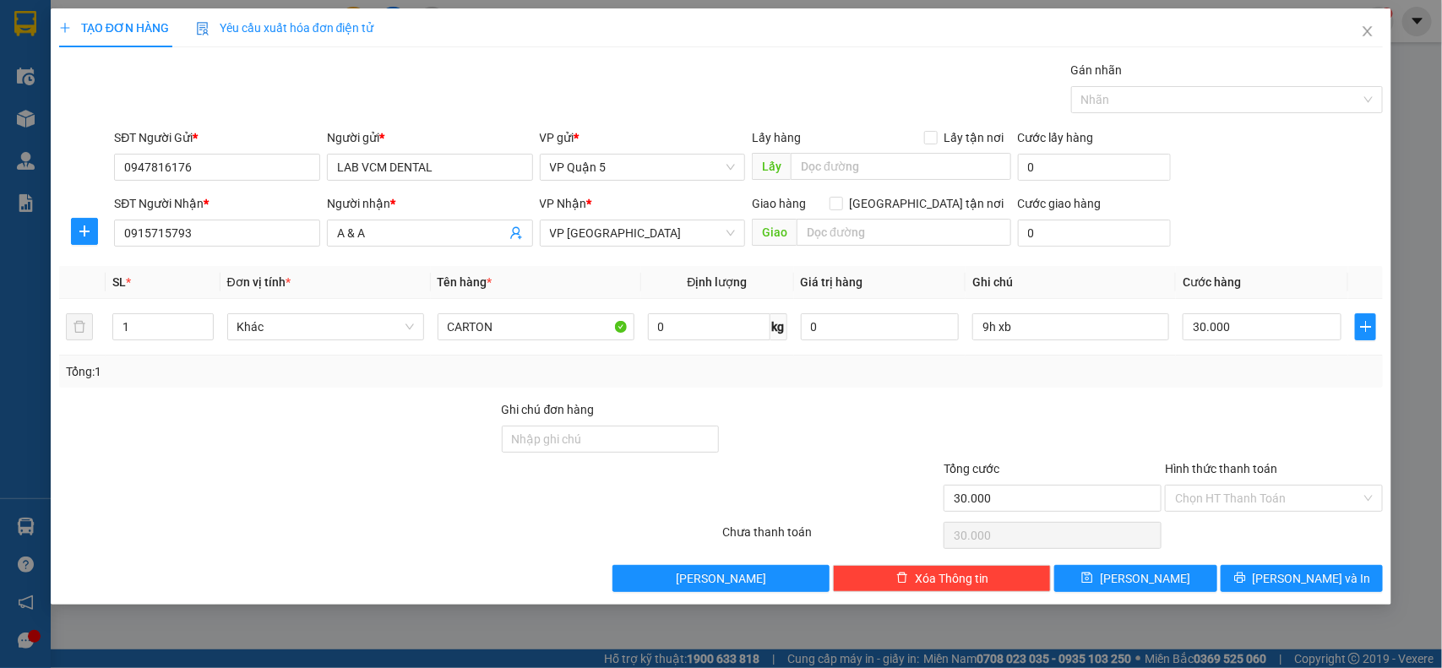
click at [1210, 360] on div "Tổng: 1" at bounding box center [721, 372] width 1324 height 32
click at [1366, 585] on button "Lưu và In" at bounding box center [1301, 578] width 162 height 27
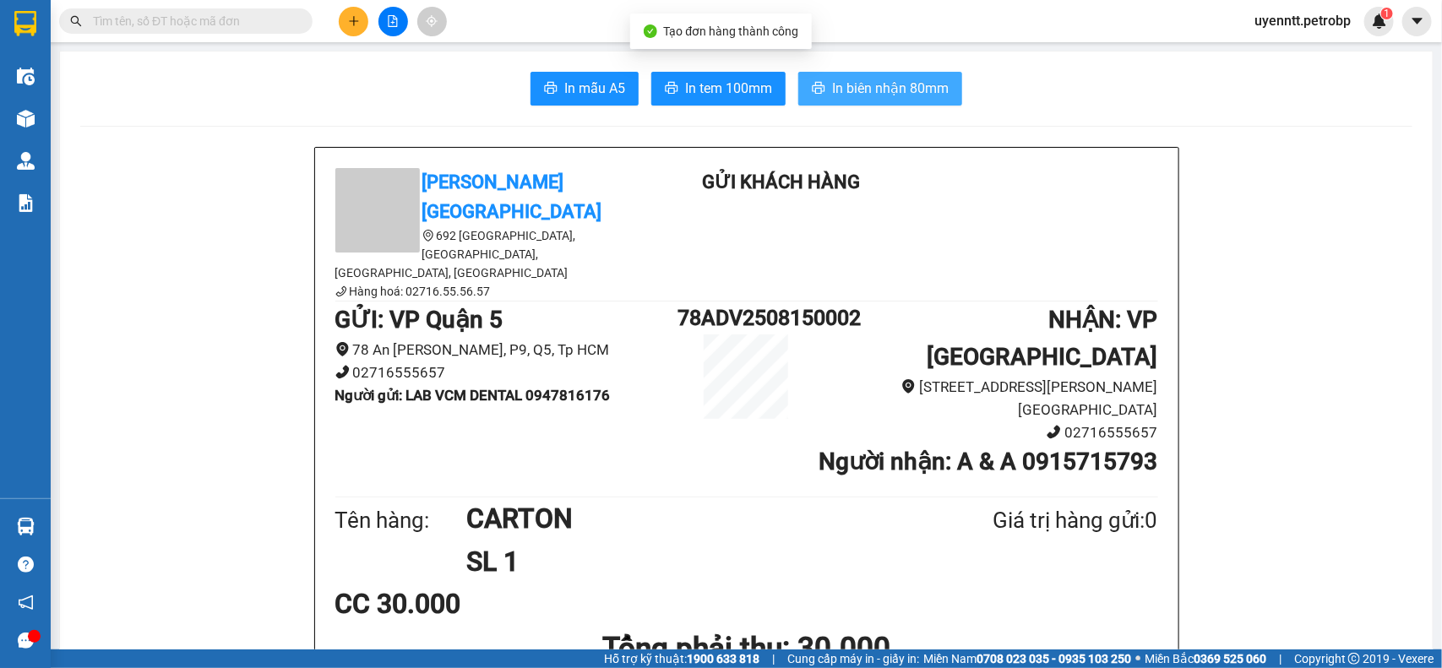
click at [856, 95] on span "In biên nhận 80mm" at bounding box center [890, 88] width 117 height 21
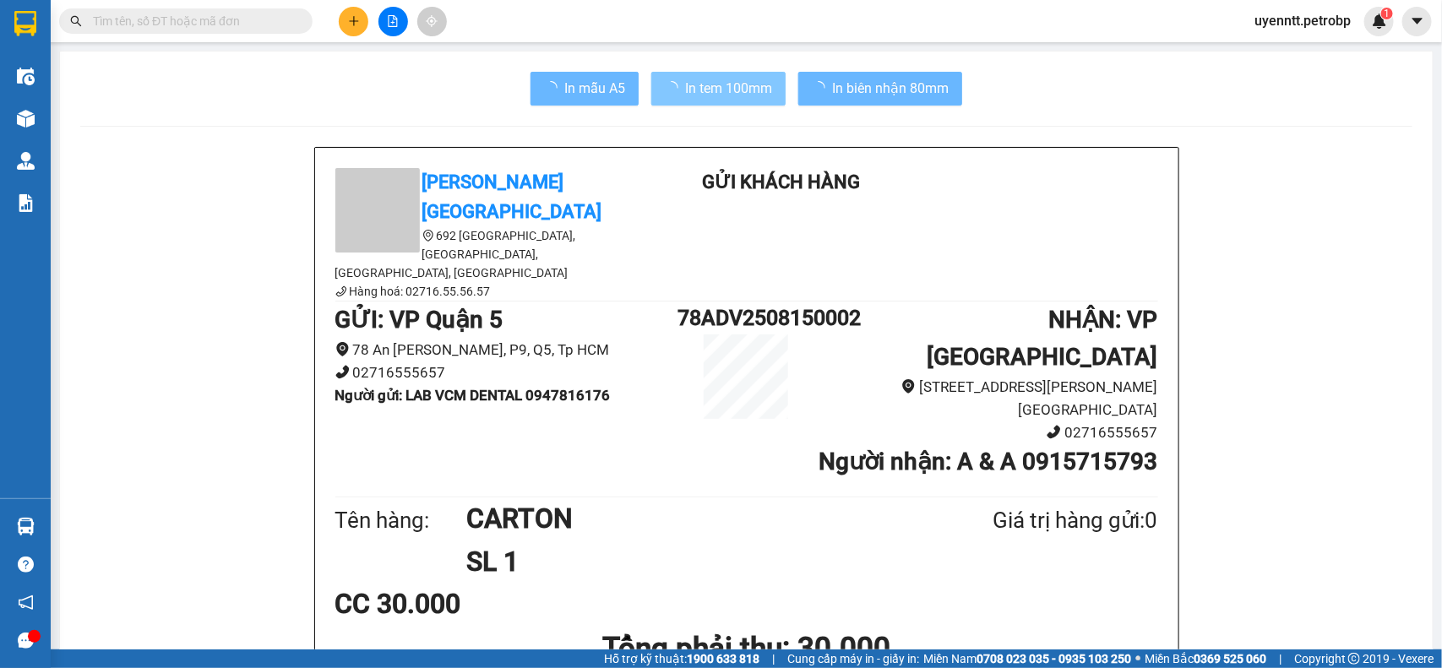
click at [729, 100] on button "In tem 100mm" at bounding box center [718, 89] width 134 height 34
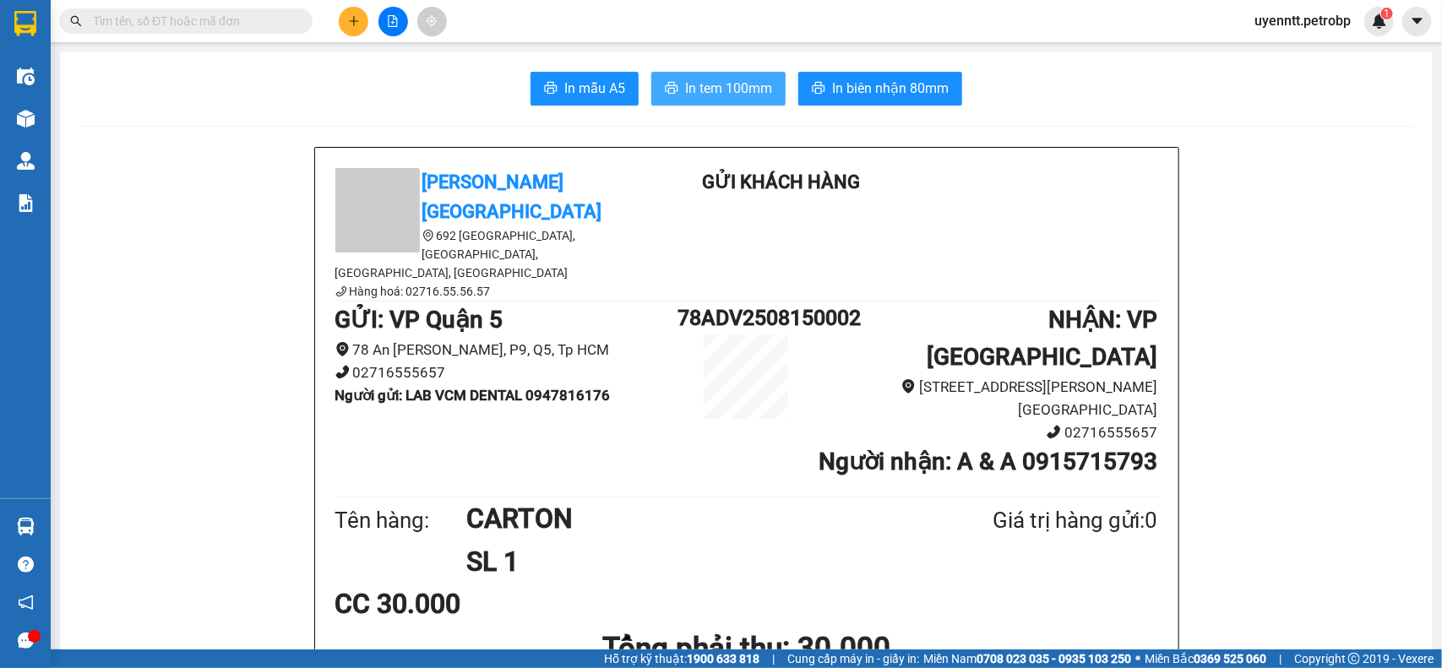
click at [739, 90] on span "In tem 100mm" at bounding box center [728, 88] width 87 height 21
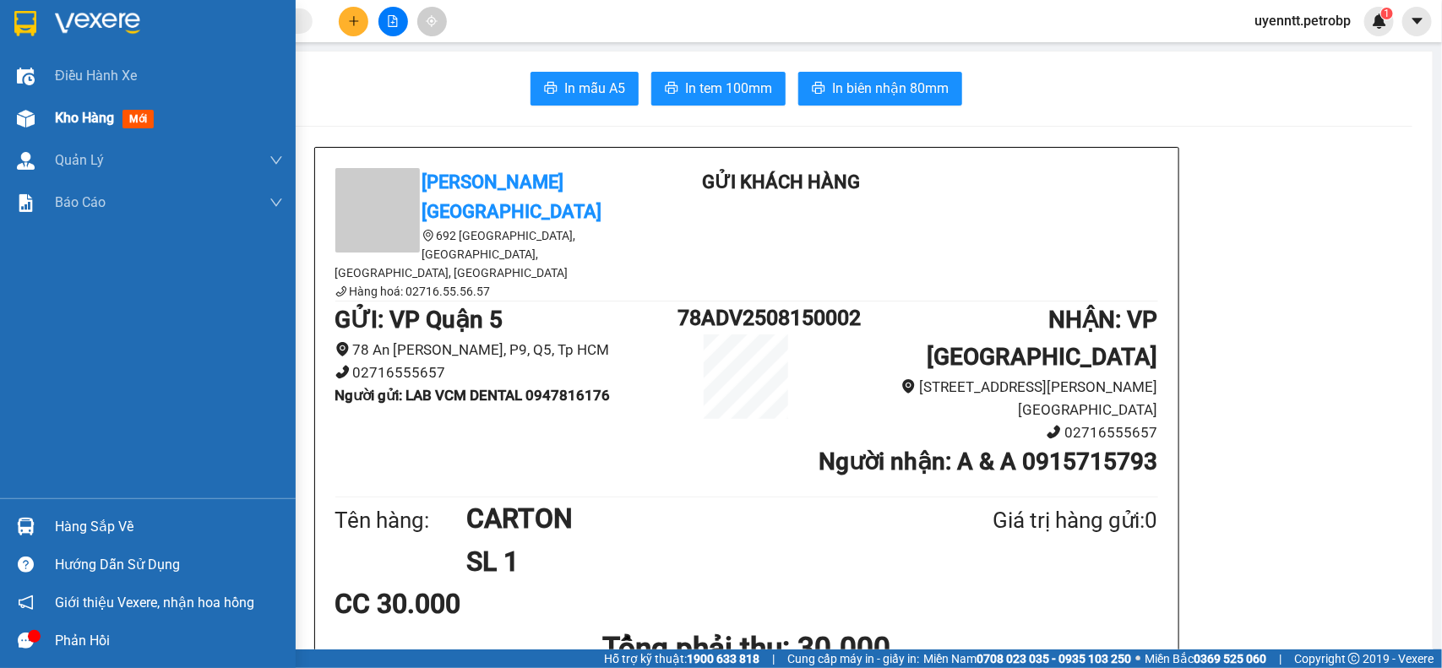
click at [44, 111] on div "Kho hàng mới" at bounding box center [148, 118] width 296 height 42
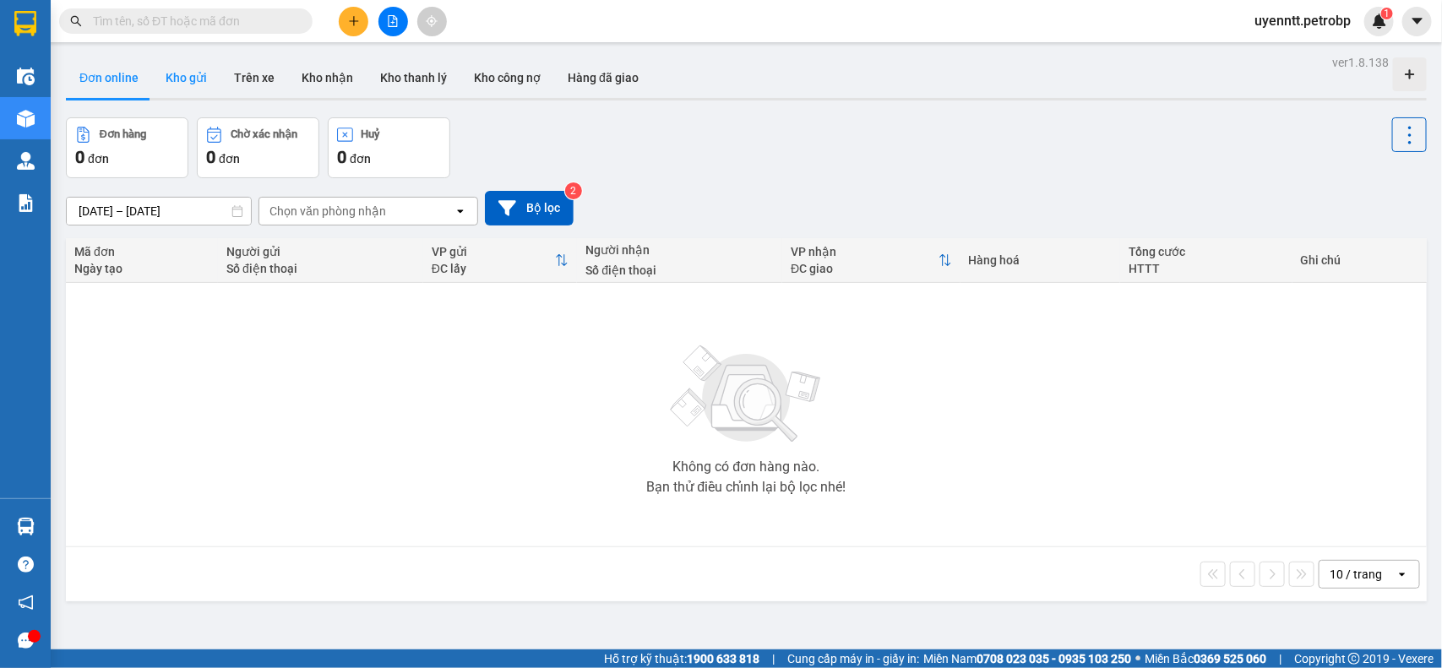
click at [193, 85] on button "Kho gửi" at bounding box center [186, 77] width 68 height 41
type input "[DATE] – [DATE]"
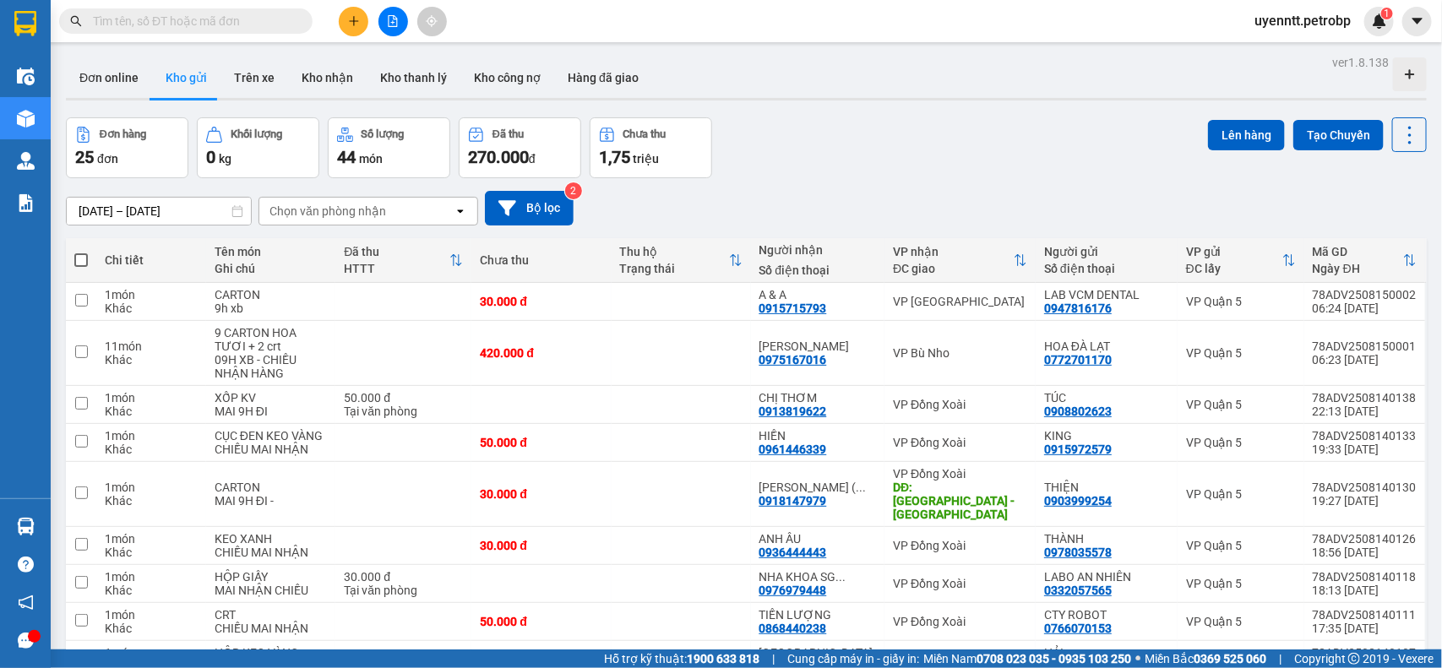
click at [573, 11] on div "Kết quả tìm kiếm ( 0 ) Bộ lọc No Data uyenntt.petrobp 1" at bounding box center [721, 21] width 1442 height 42
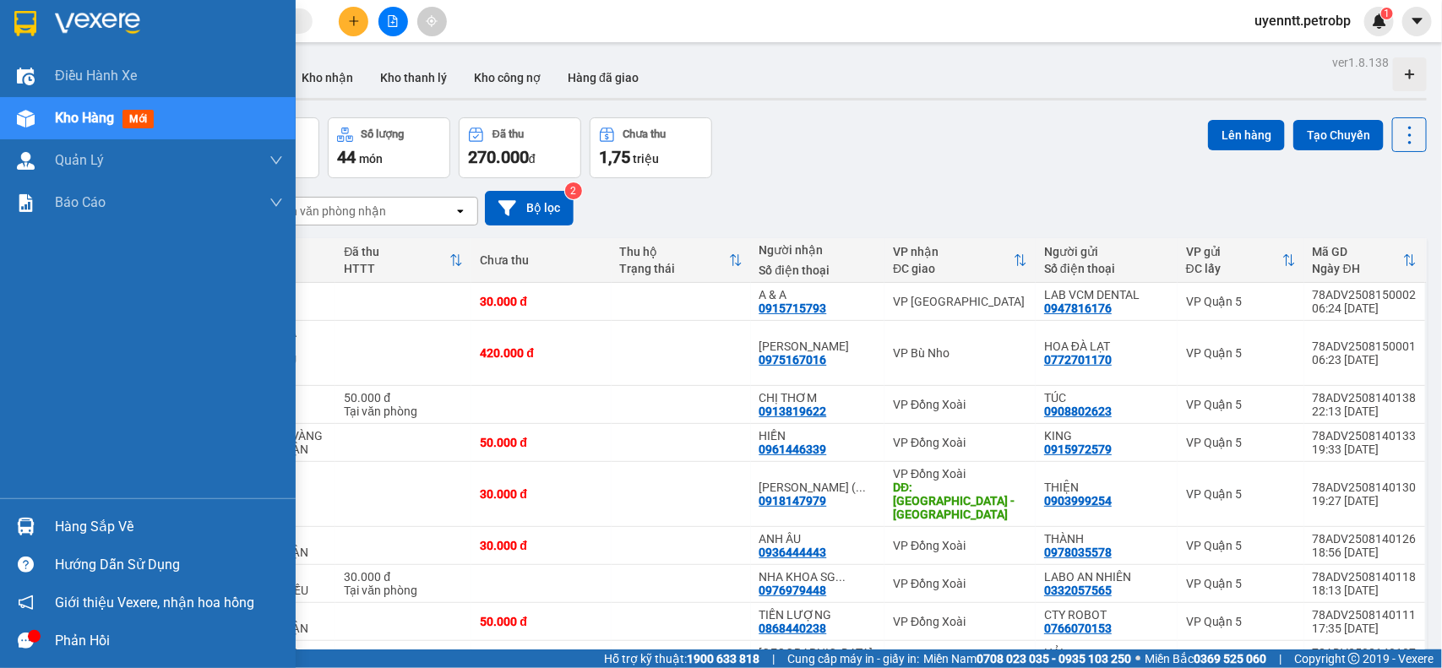
click at [51, 514] on div "Hàng sắp về" at bounding box center [148, 527] width 296 height 38
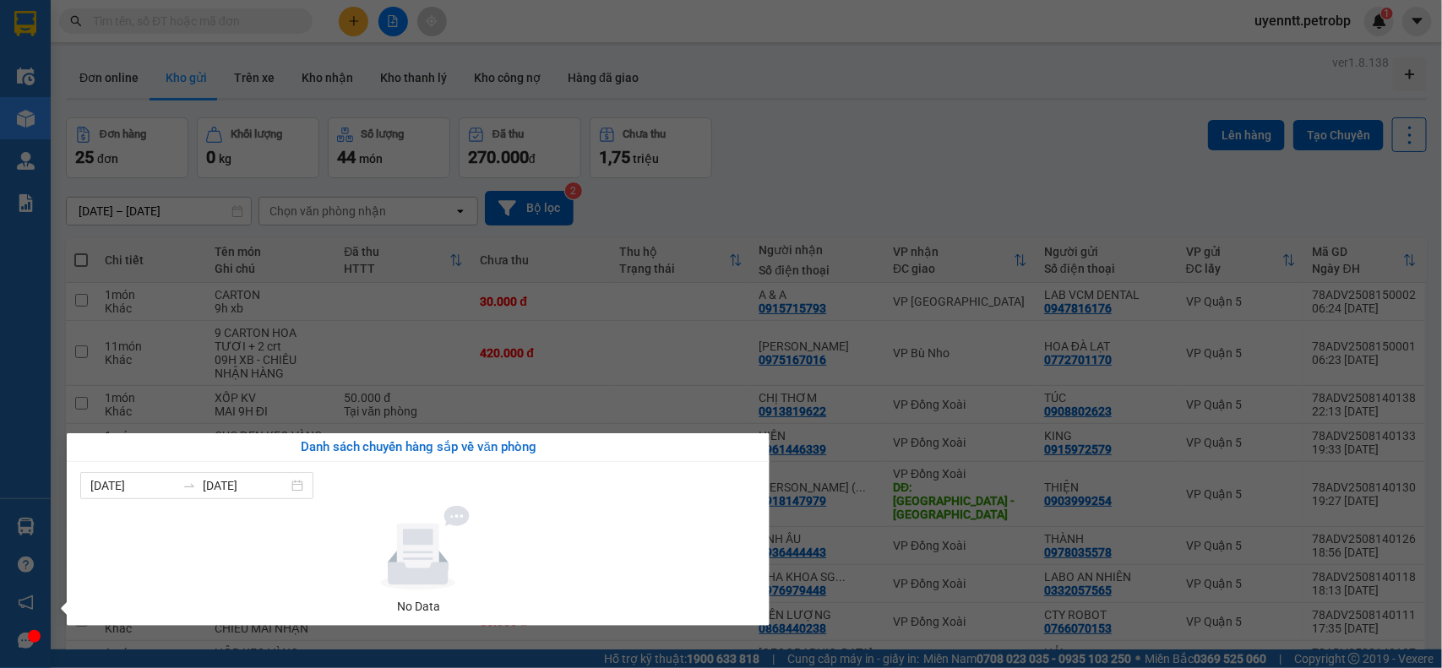
click at [139, 499] on div "09/08/2025 15/08/2025 No Data" at bounding box center [418, 544] width 676 height 144
click at [959, 144] on section "Kết quả tìm kiếm ( 0 ) Bộ lọc No Data uyenntt.petrobp 1 Điều hành xe Kho hàng m…" at bounding box center [721, 334] width 1442 height 668
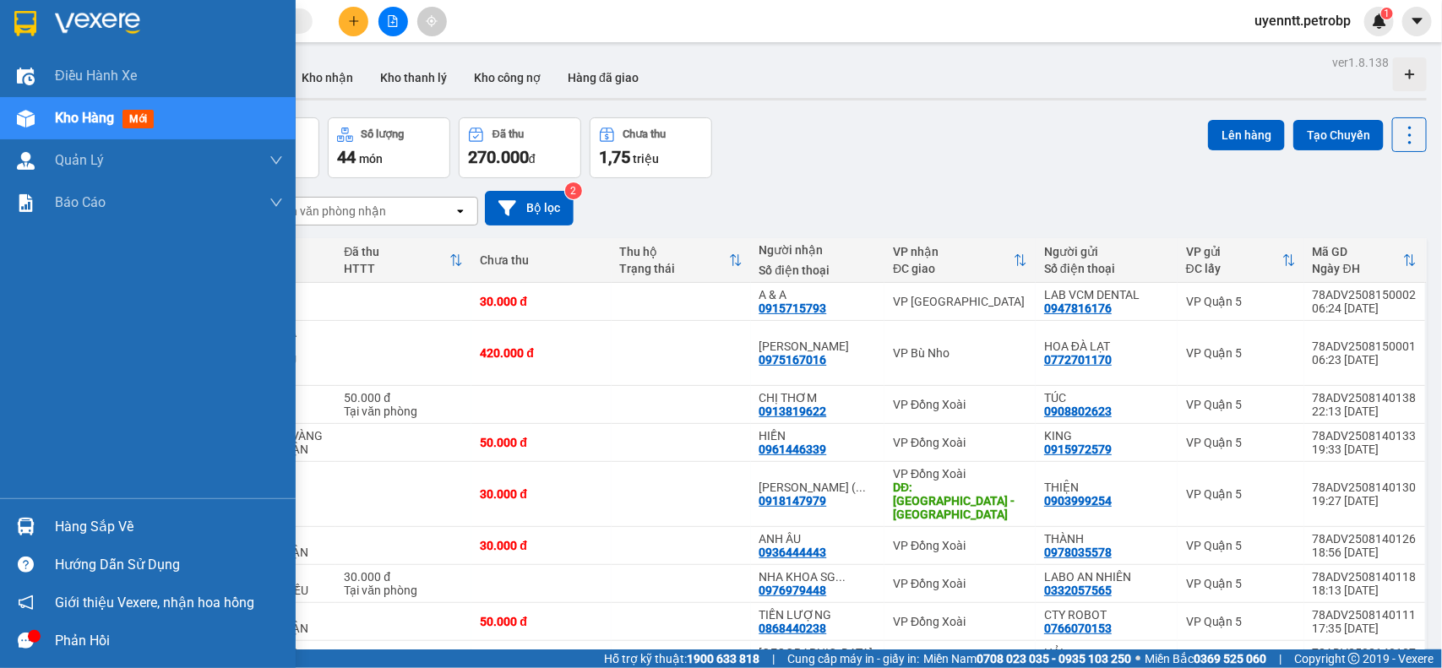
click at [11, 517] on div at bounding box center [26, 527] width 30 height 30
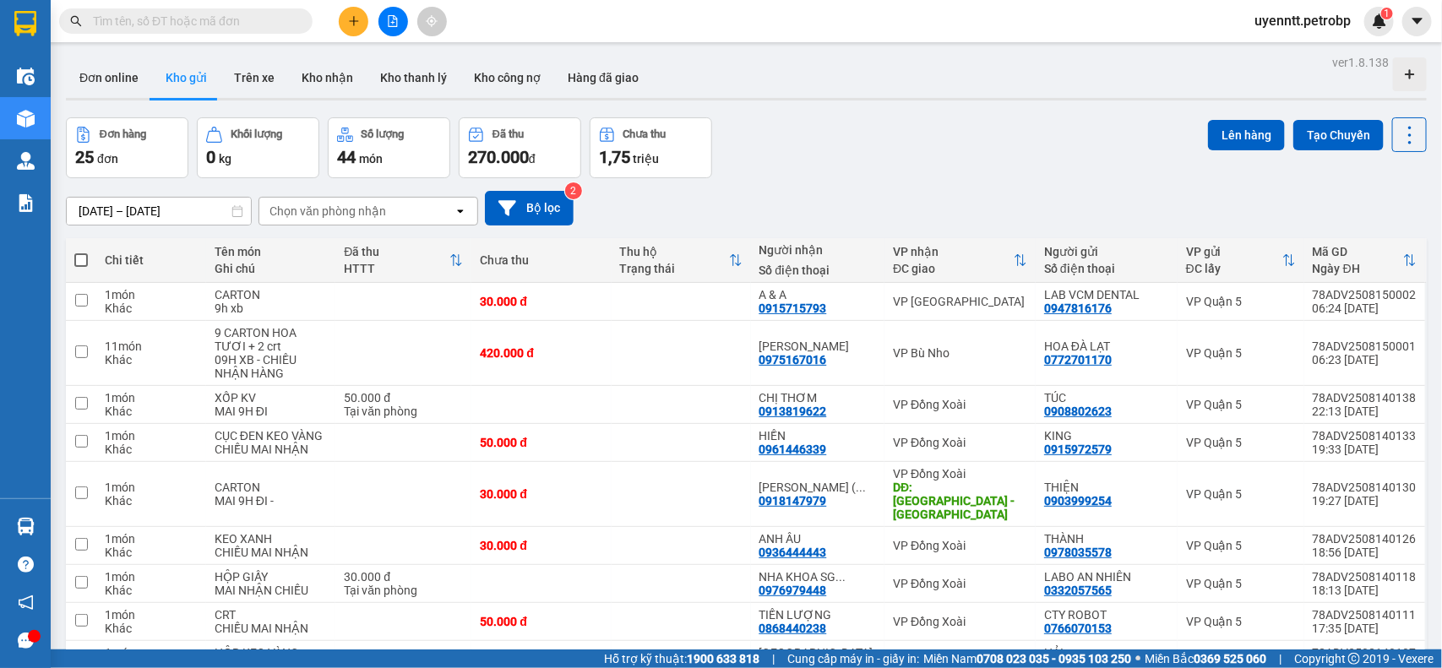
click at [902, 118] on section "Kết quả tìm kiếm ( 0 ) Bộ lọc No Data uyenntt.petrobp 1 Điều hành xe Kho hàng m…" at bounding box center [721, 334] width 1442 height 668
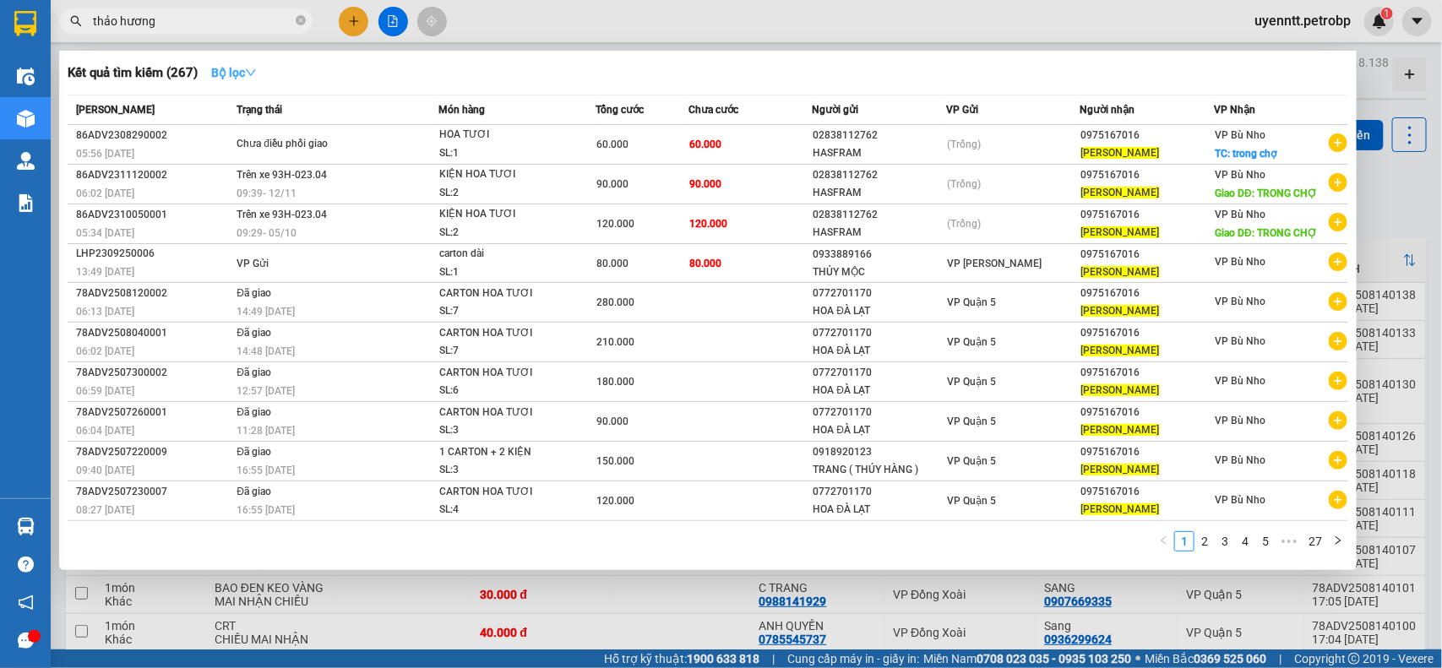
click at [228, 79] on strong "Bộ lọc" at bounding box center [234, 73] width 46 height 14
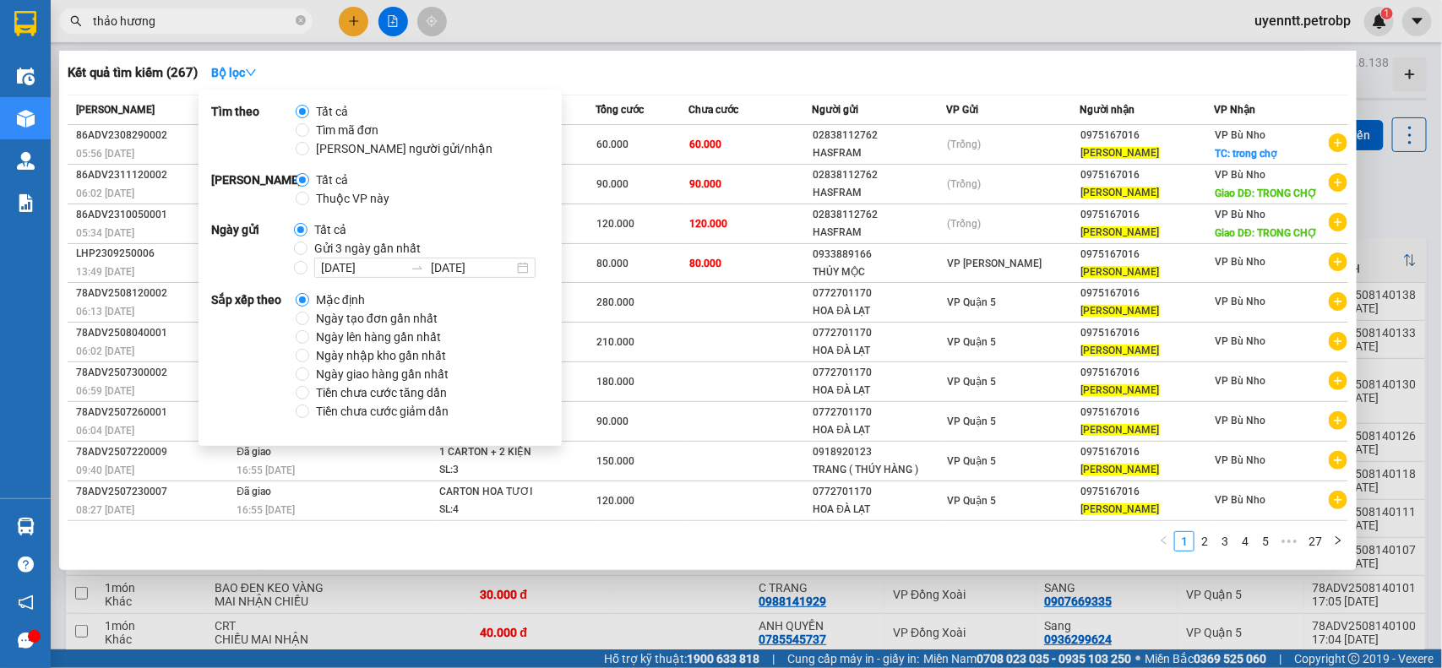
click at [334, 313] on span "Ngày tạo đơn gần nhất" at bounding box center [376, 318] width 135 height 19
click at [309, 313] on input "Ngày tạo đơn gần nhất" at bounding box center [303, 319] width 14 height 14
radio input "true"
radio input "false"
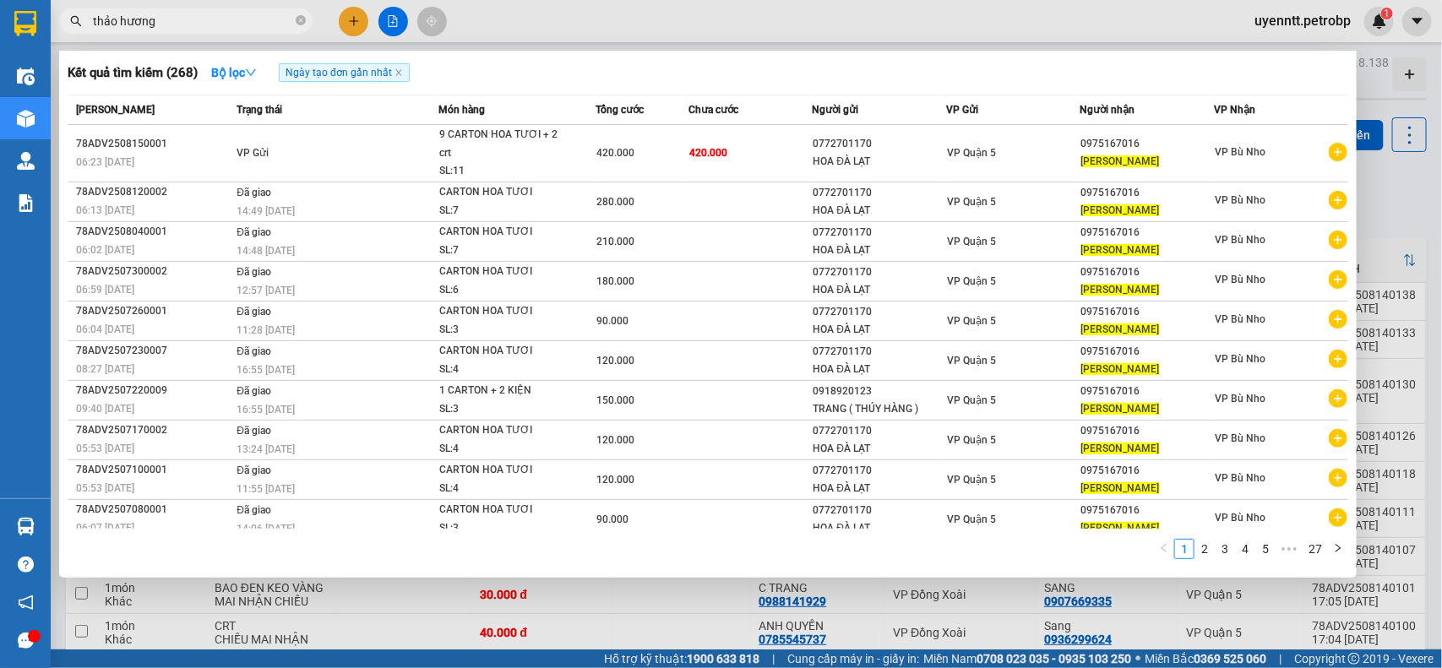
click at [657, 65] on div "Kết quả tìm kiếm ( 268 ) Bộ lọc Ngày tạo đơn gần nhất" at bounding box center [708, 72] width 1280 height 27
click at [298, 22] on icon "close-circle" at bounding box center [301, 20] width 10 height 10
